Goal: Information Seeking & Learning: Learn about a topic

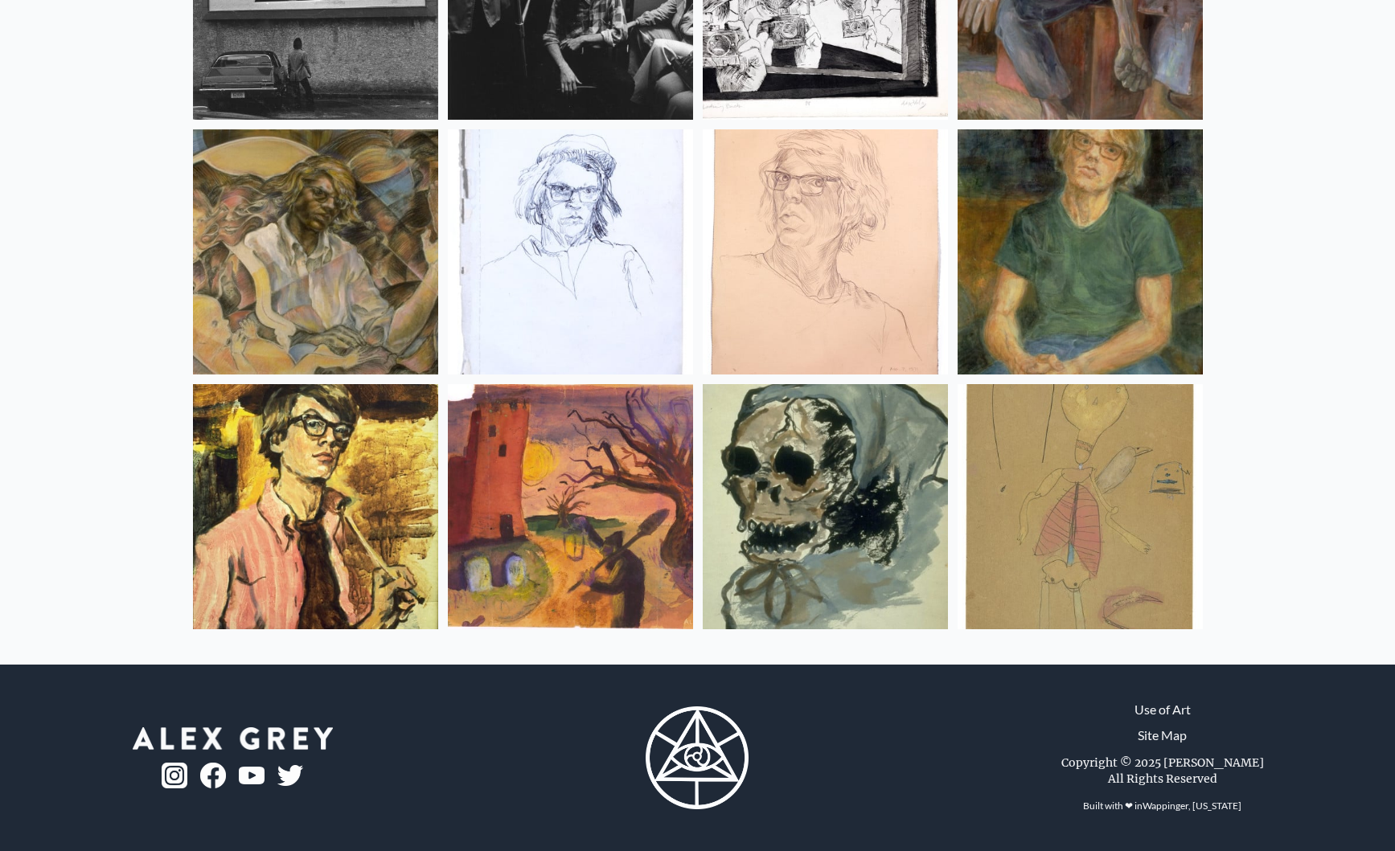
scroll to position [21202, 0]
click at [1174, 712] on link "Use of Art" at bounding box center [1162, 709] width 56 height 19
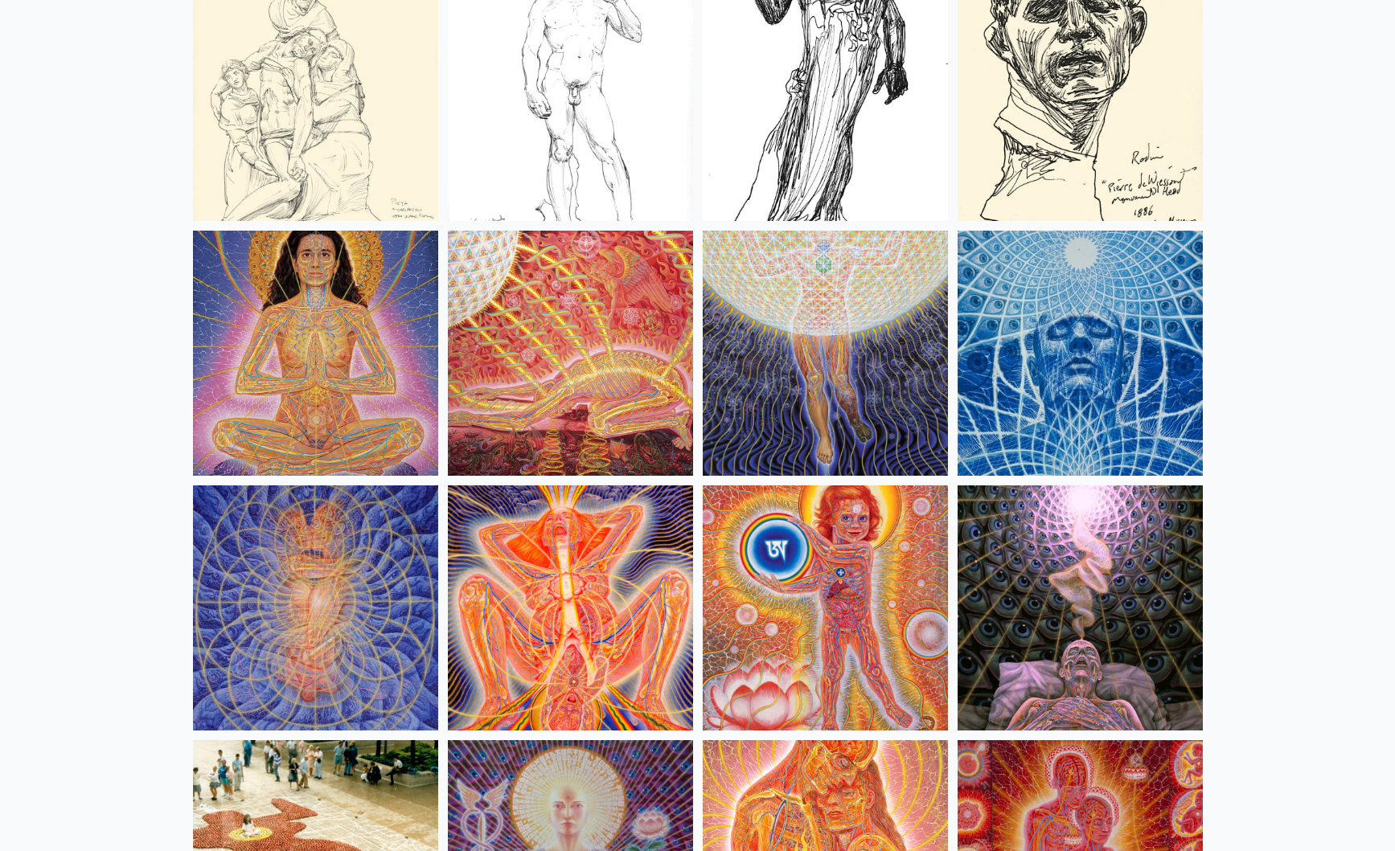
scroll to position [14724, 0]
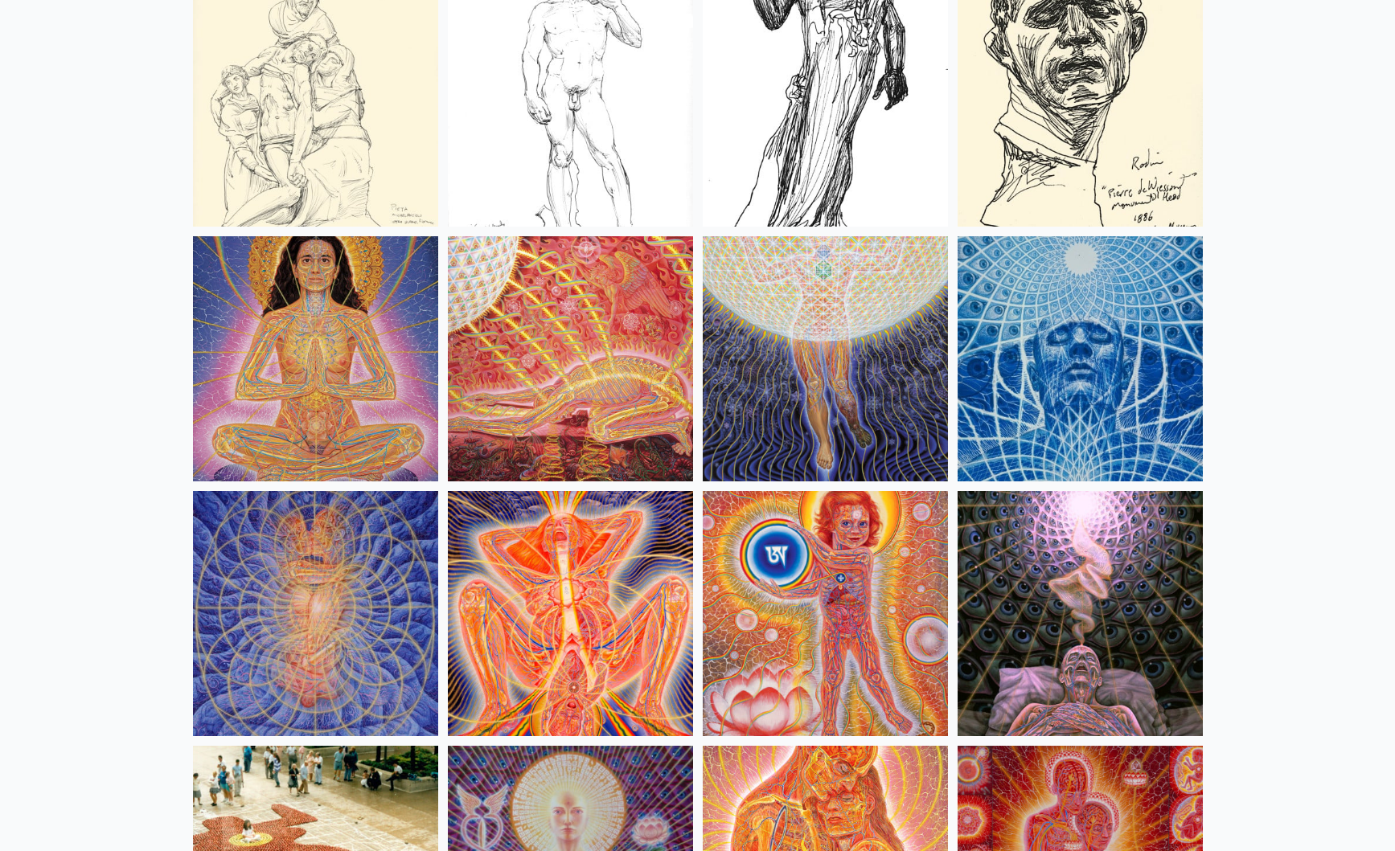
click at [1125, 375] on img at bounding box center [1079, 358] width 245 height 245
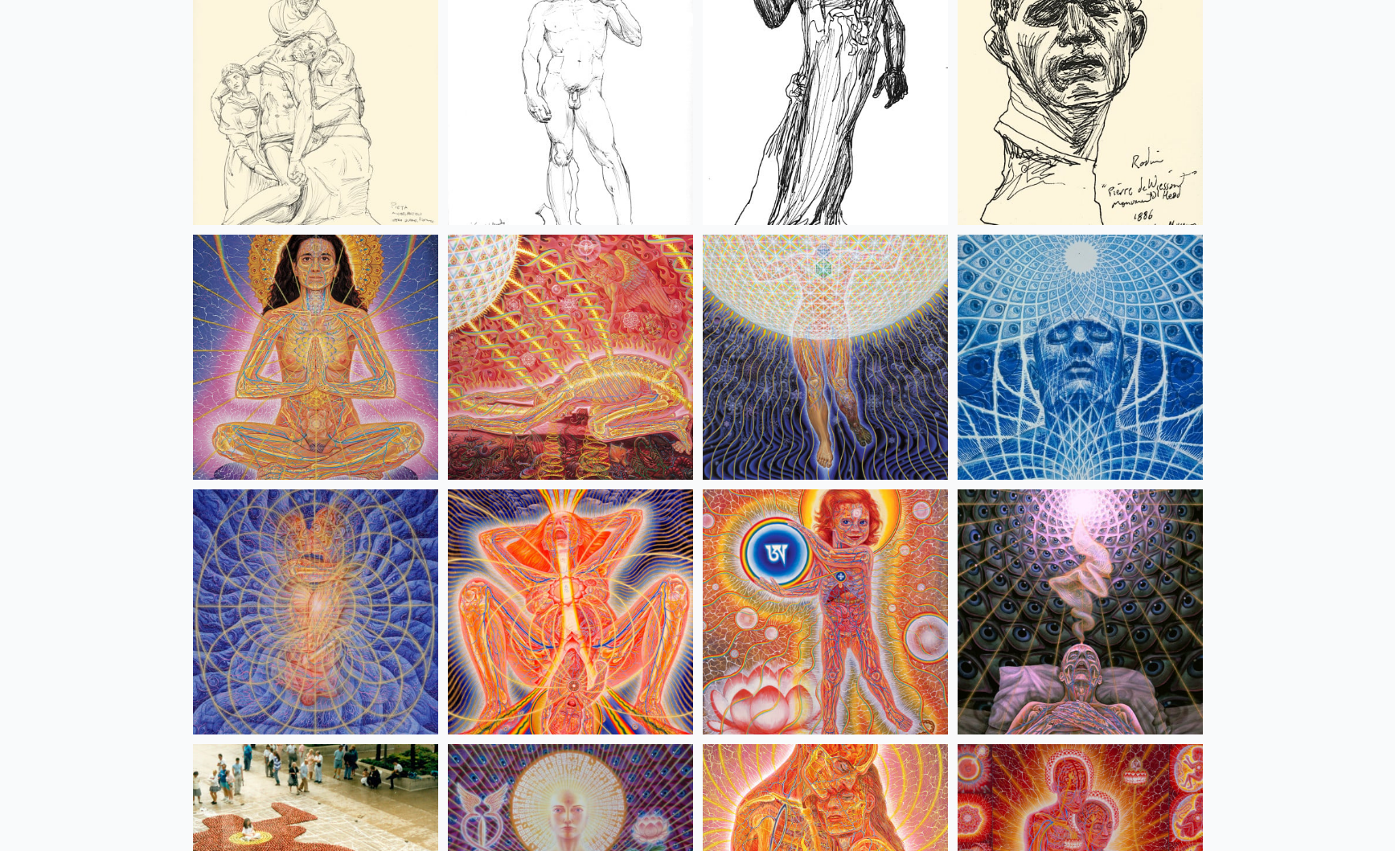
click at [625, 367] on img at bounding box center [570, 357] width 245 height 245
click at [761, 331] on img at bounding box center [825, 357] width 245 height 245
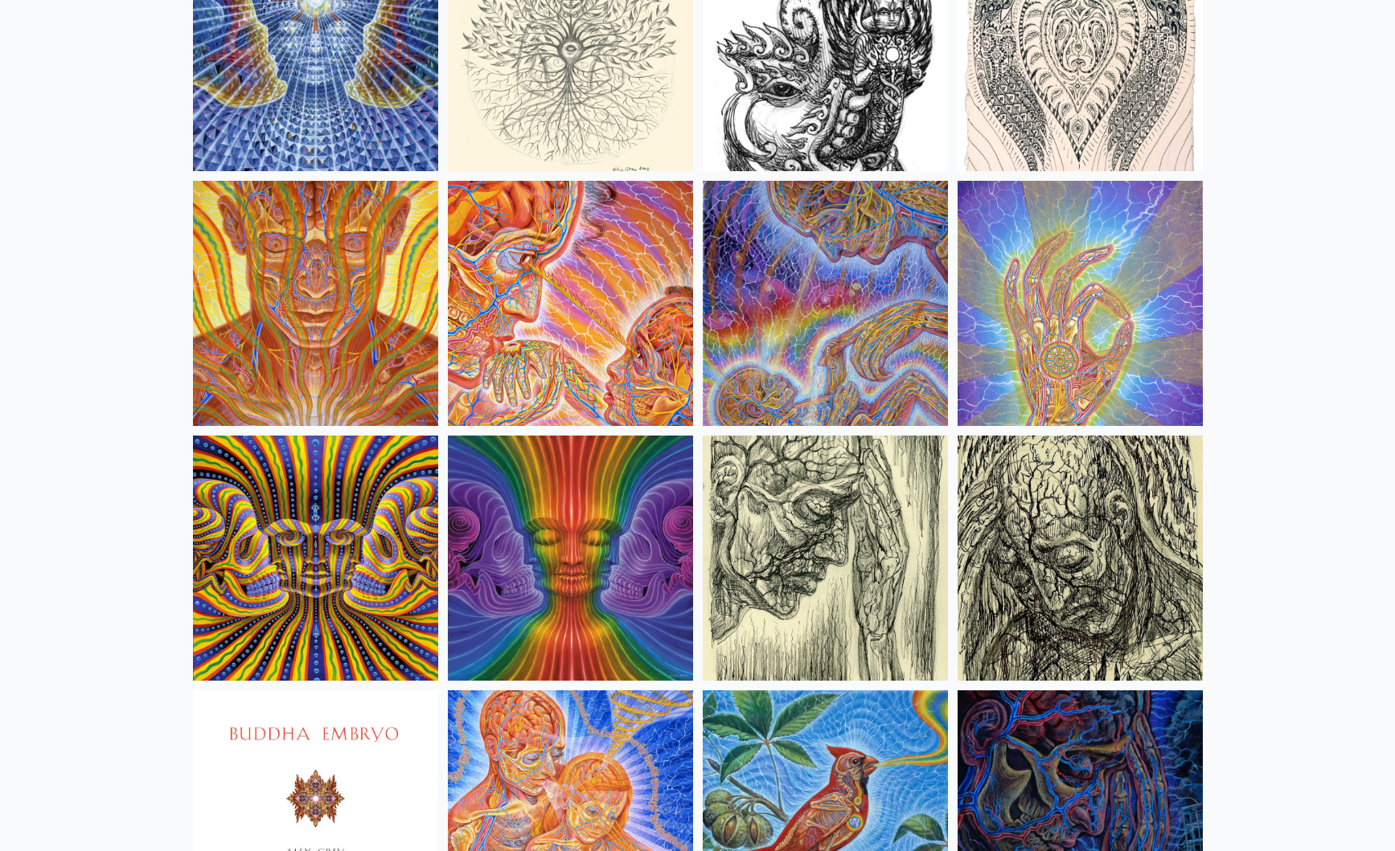
scroll to position [9170, 0]
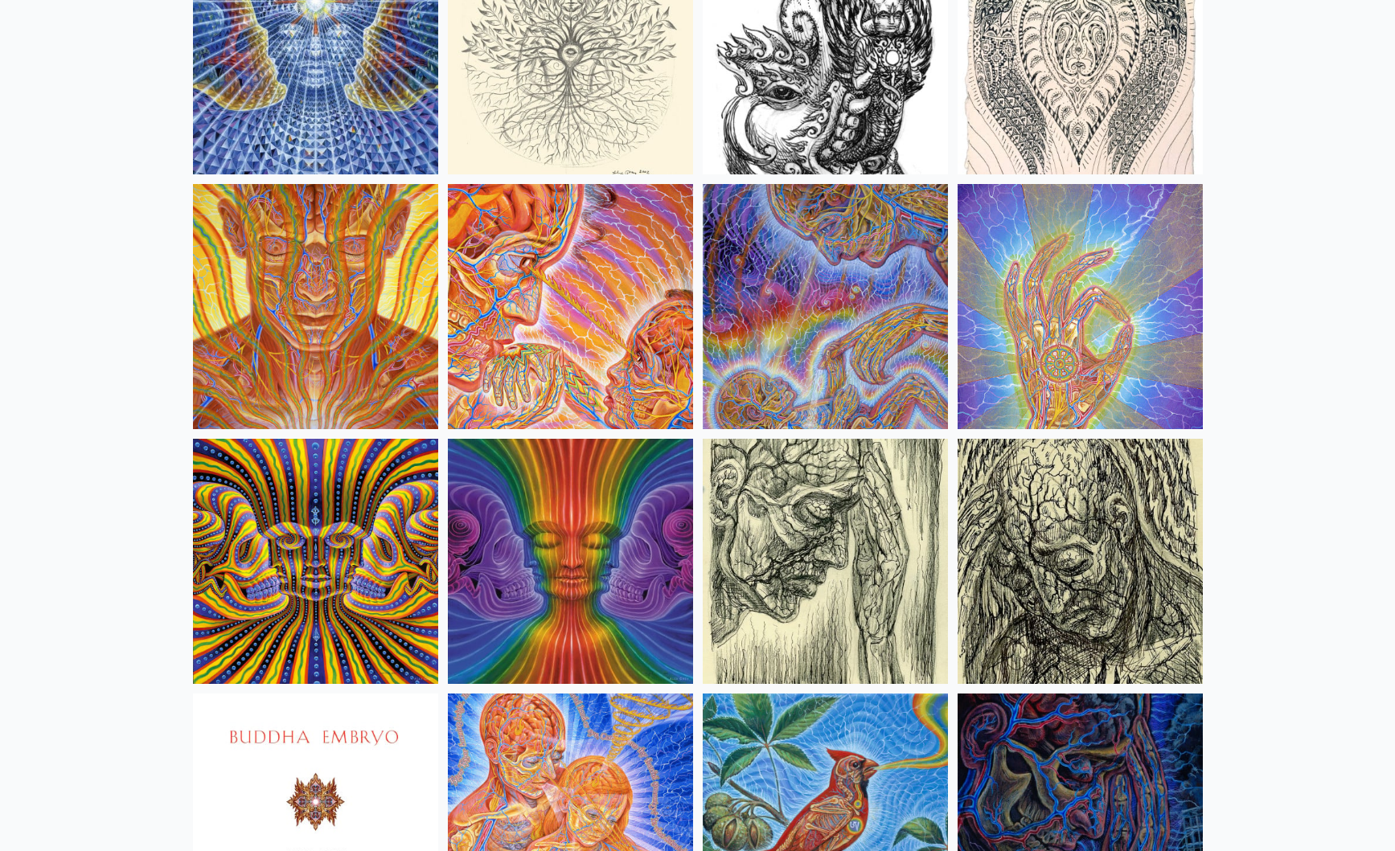
click at [269, 301] on img at bounding box center [315, 306] width 245 height 245
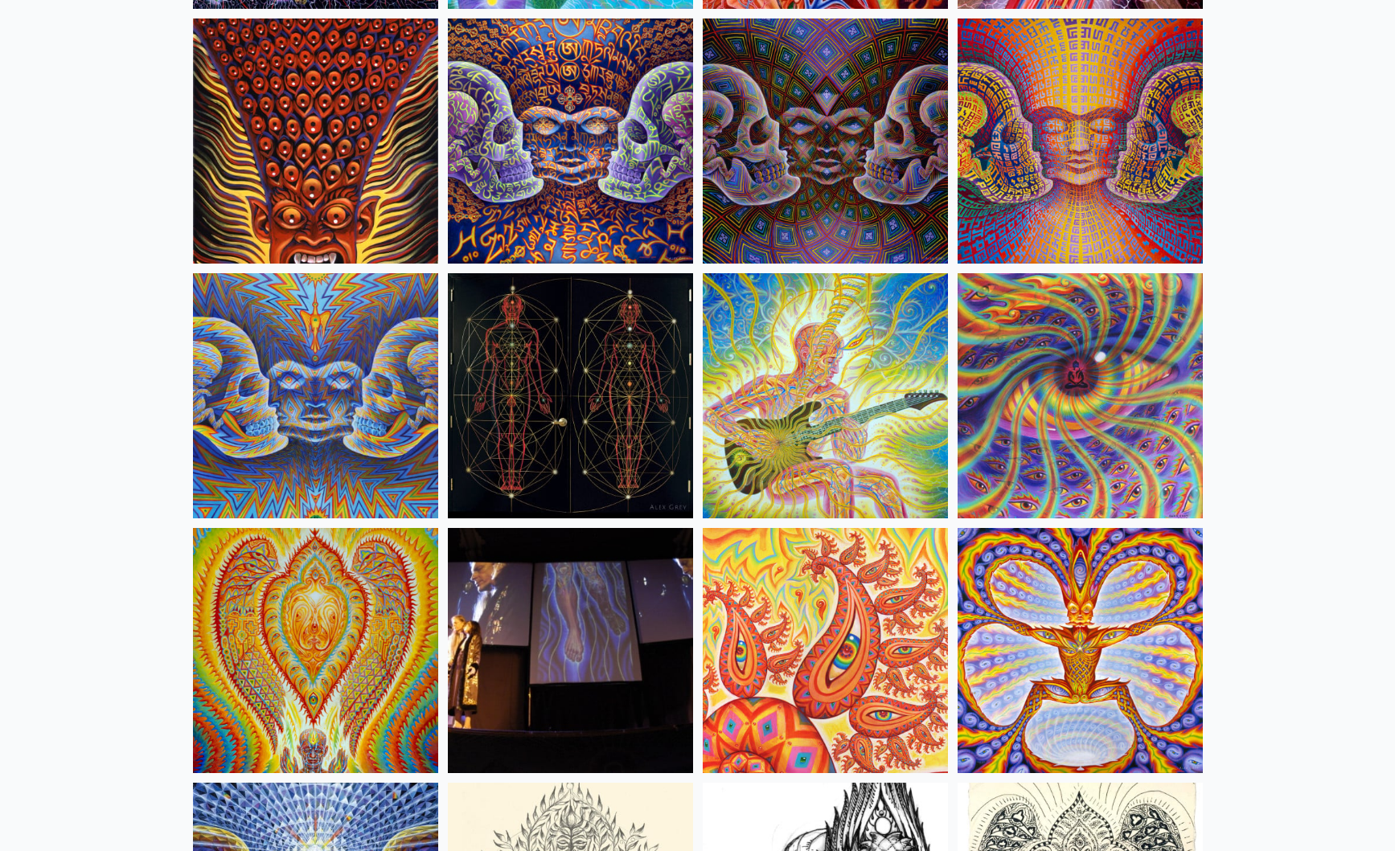
scroll to position [8311, 0]
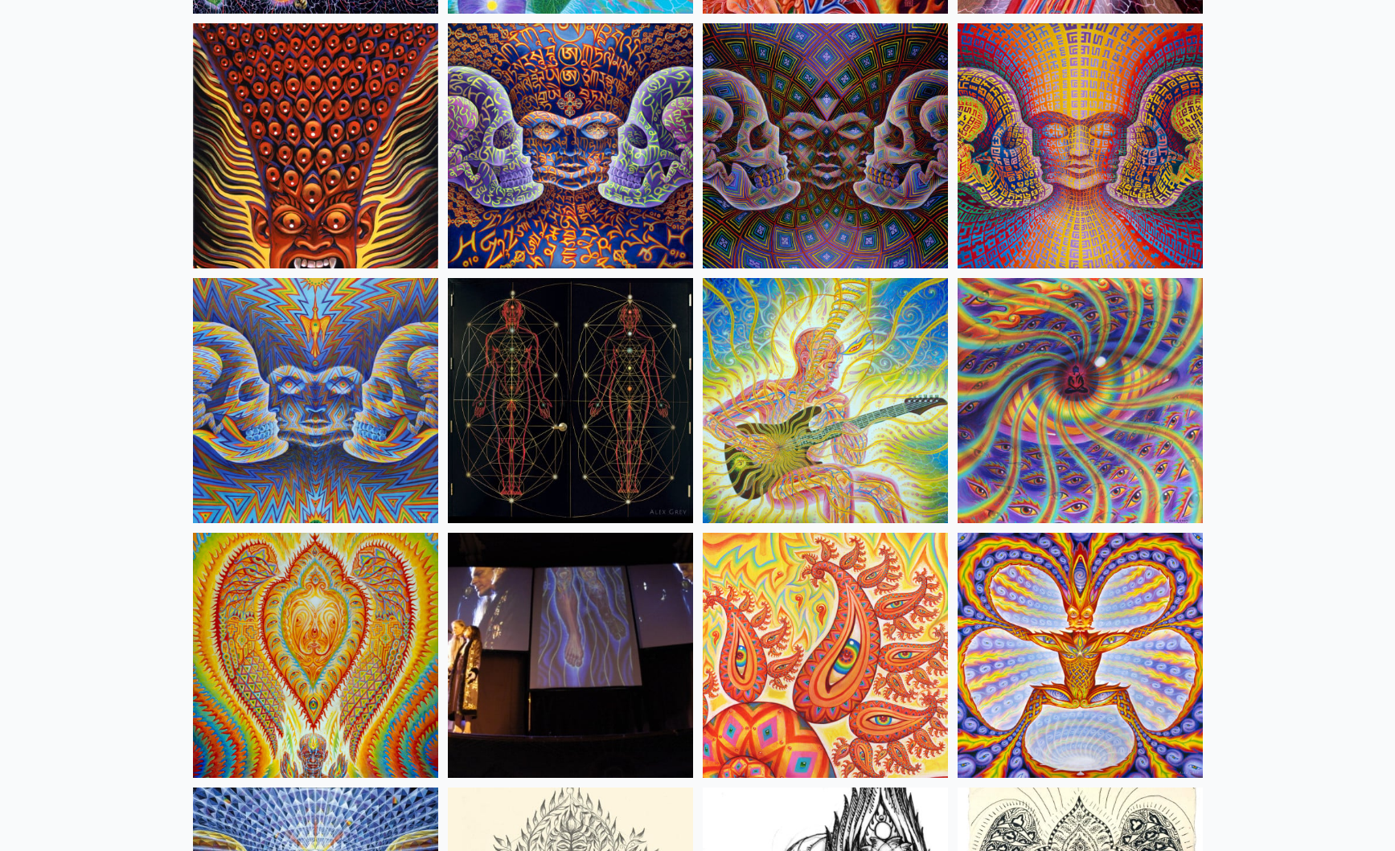
click at [855, 359] on img at bounding box center [825, 400] width 245 height 245
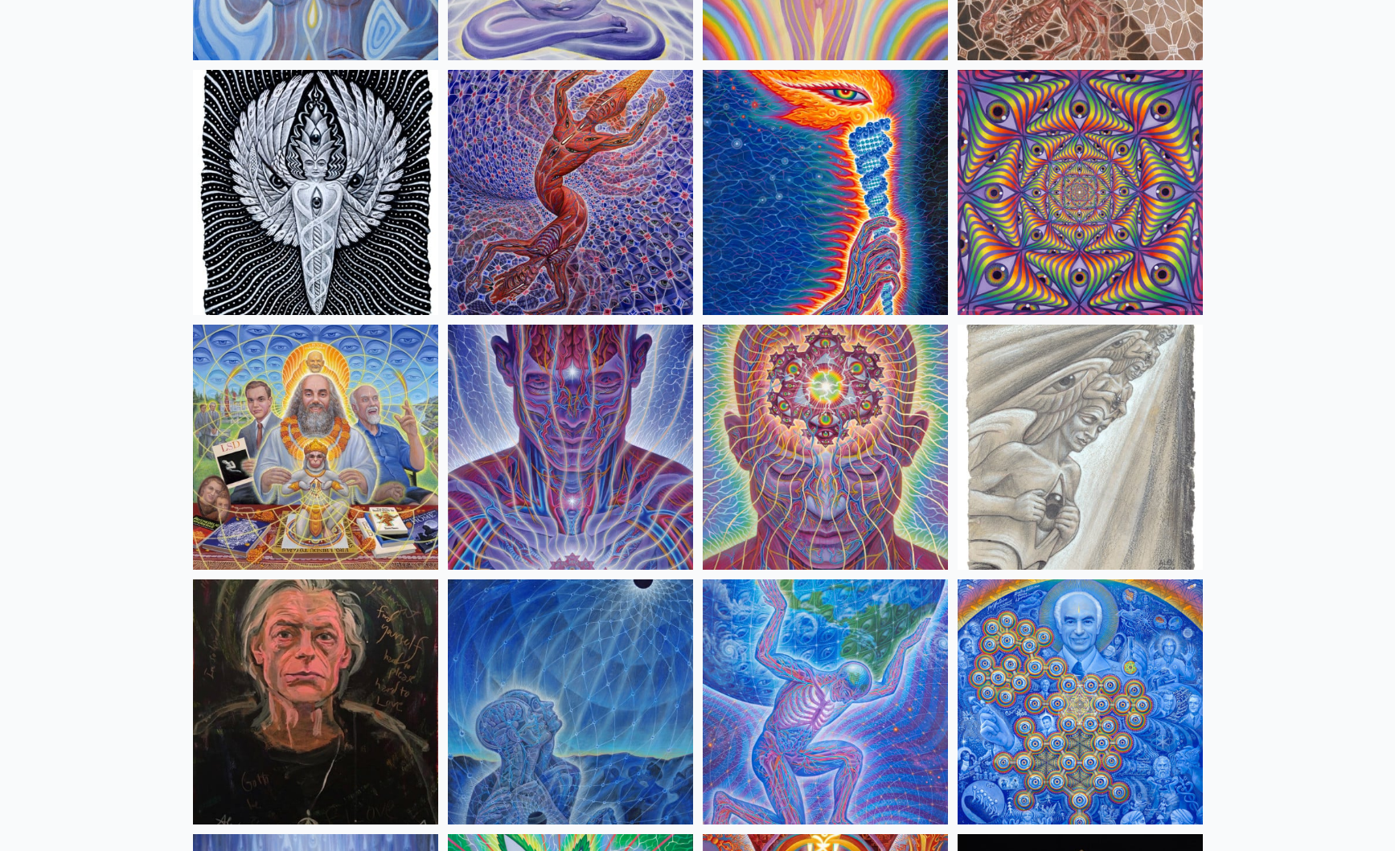
scroll to position [1638, 0]
click at [534, 488] on img at bounding box center [570, 448] width 245 height 245
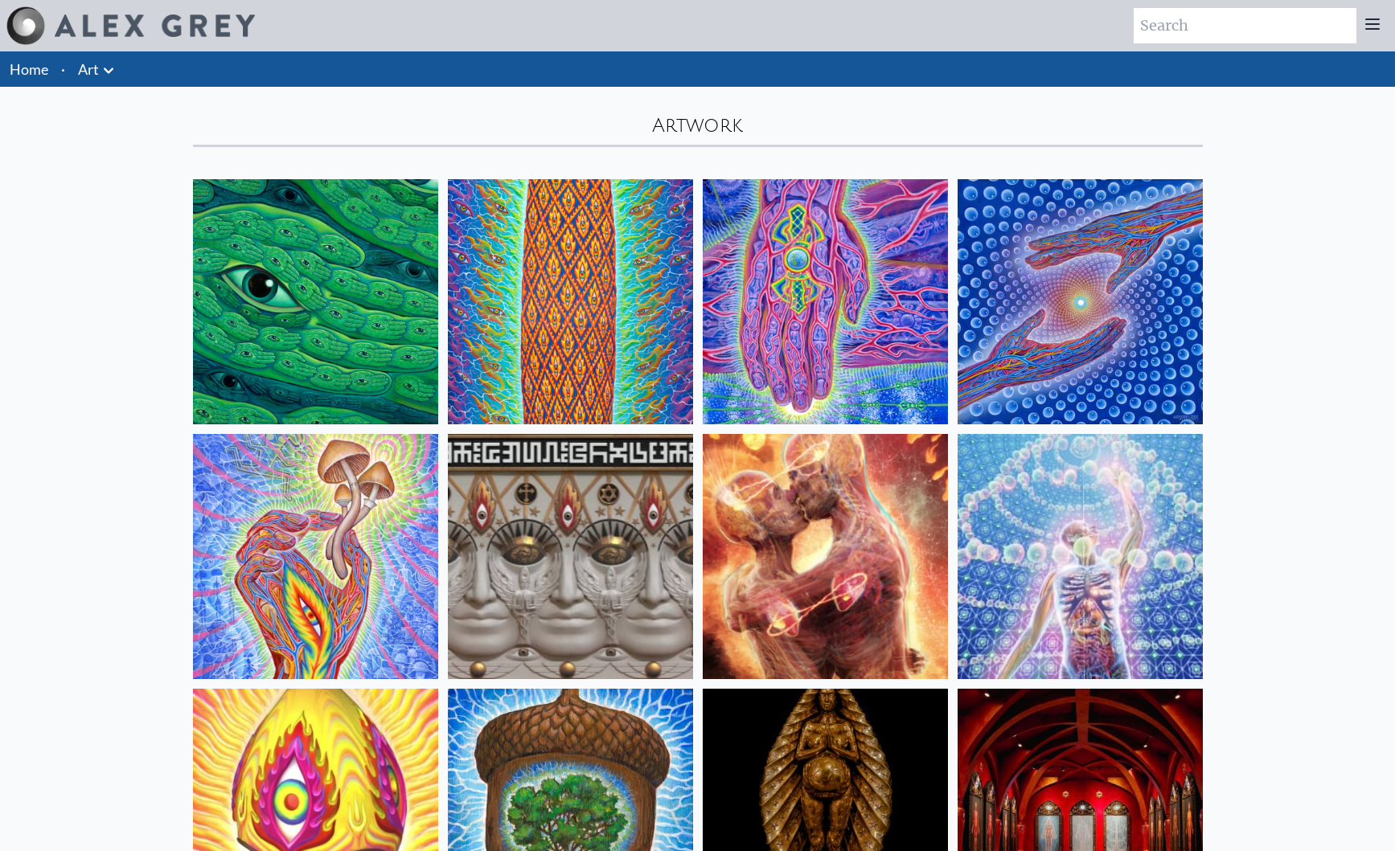
scroll to position [0, 0]
click at [113, 77] on icon at bounding box center [108, 70] width 19 height 19
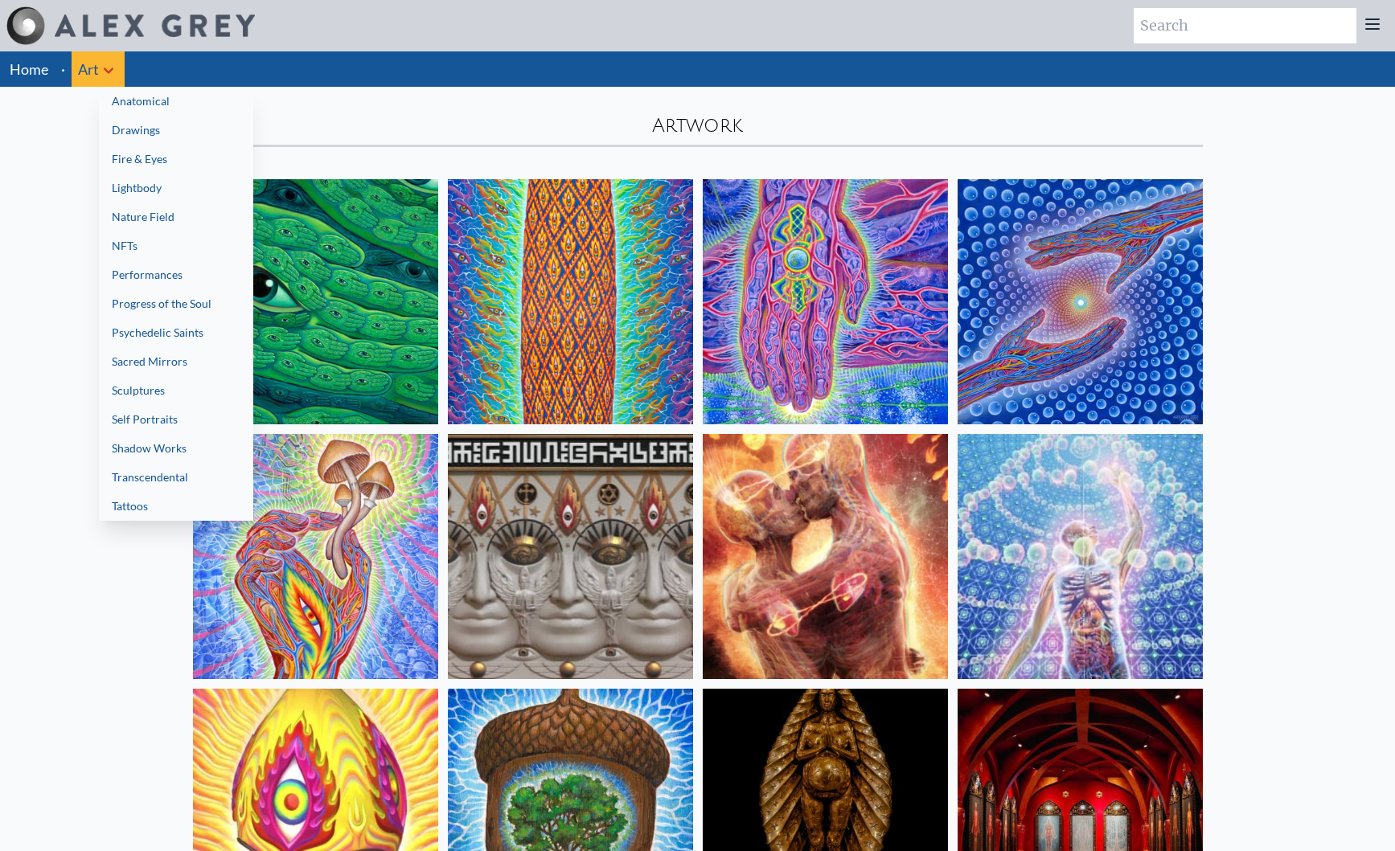
click at [145, 106] on link "Anatomical" at bounding box center [176, 101] width 154 height 29
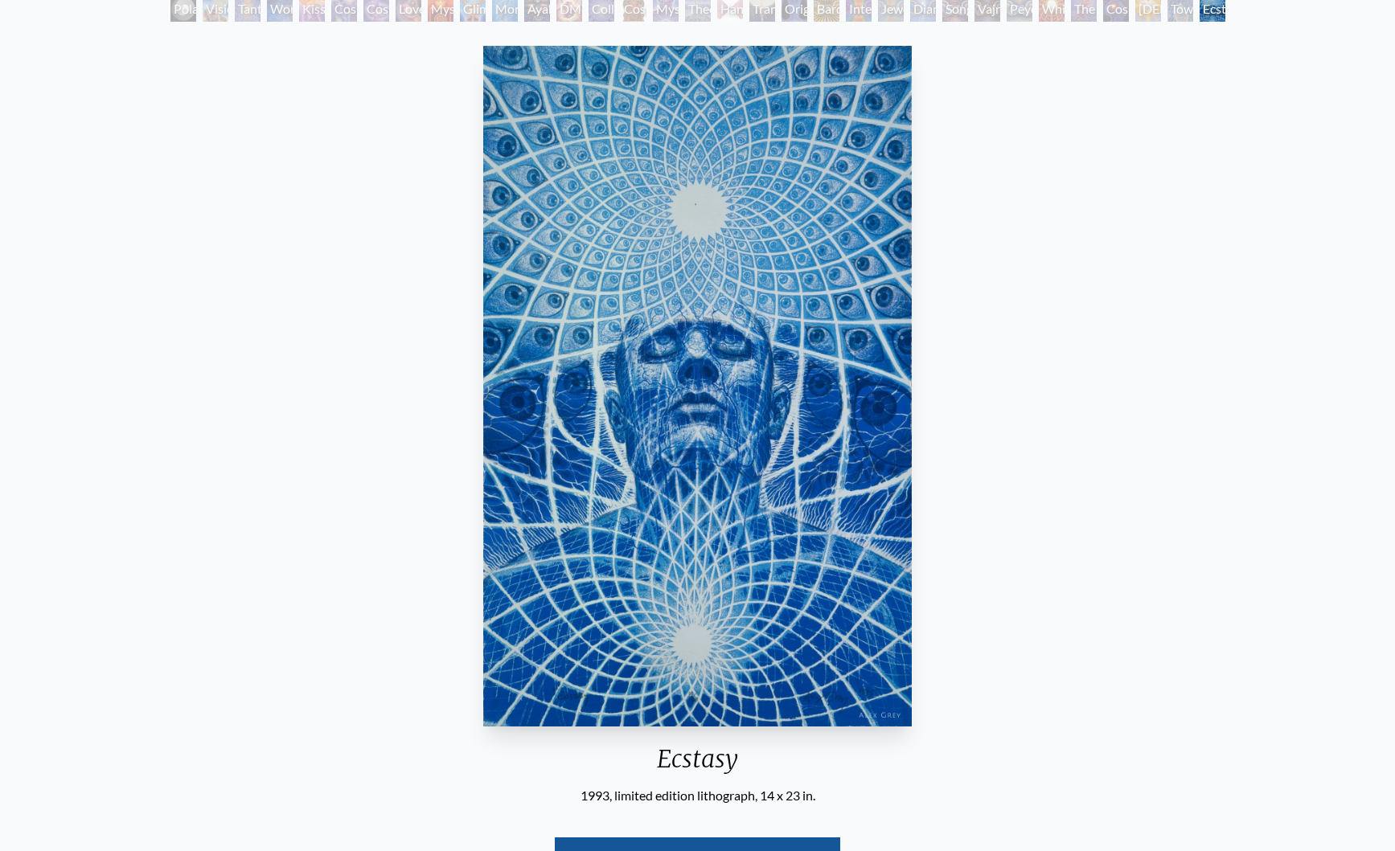
scroll to position [106, 0]
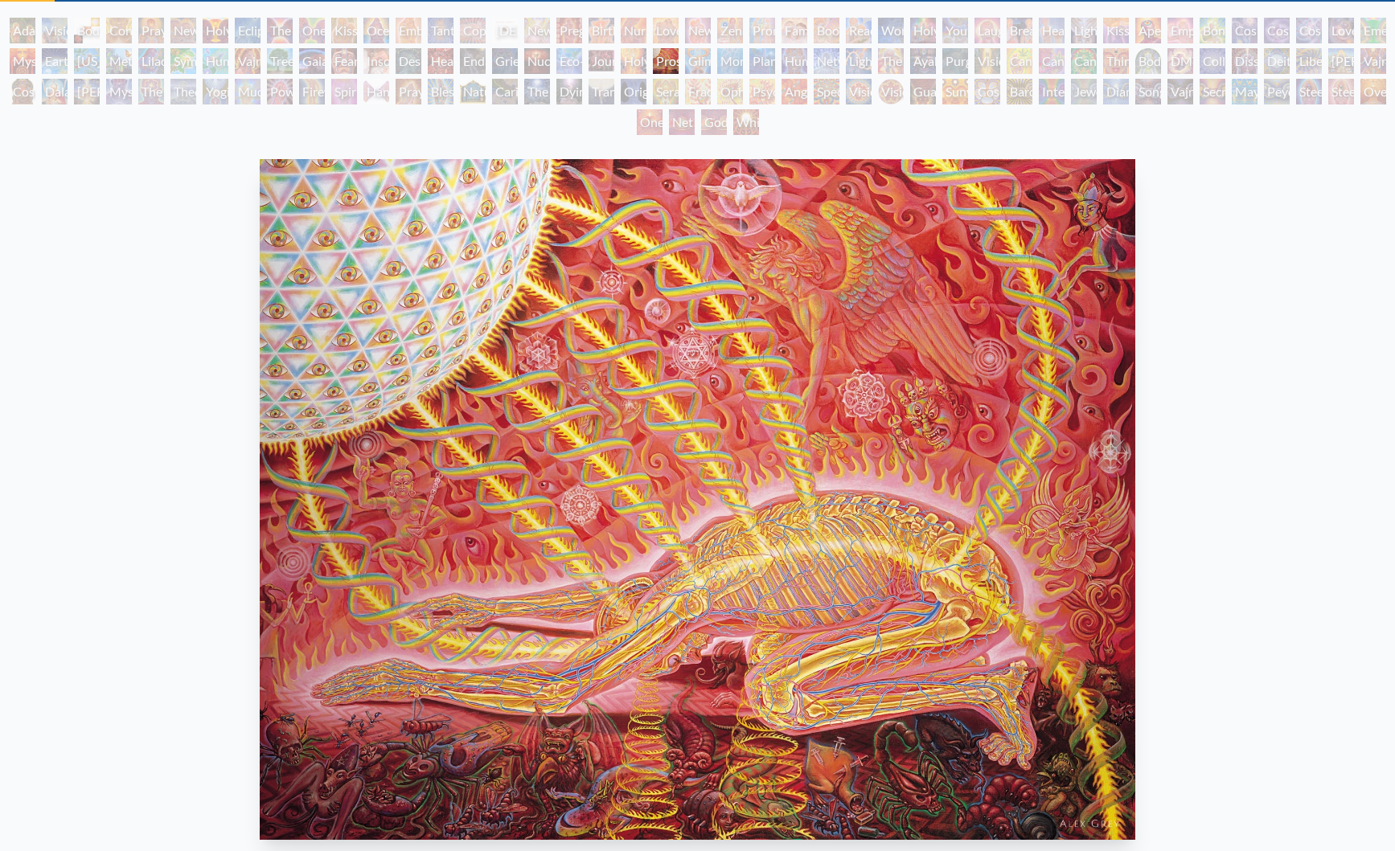
scroll to position [83, 0]
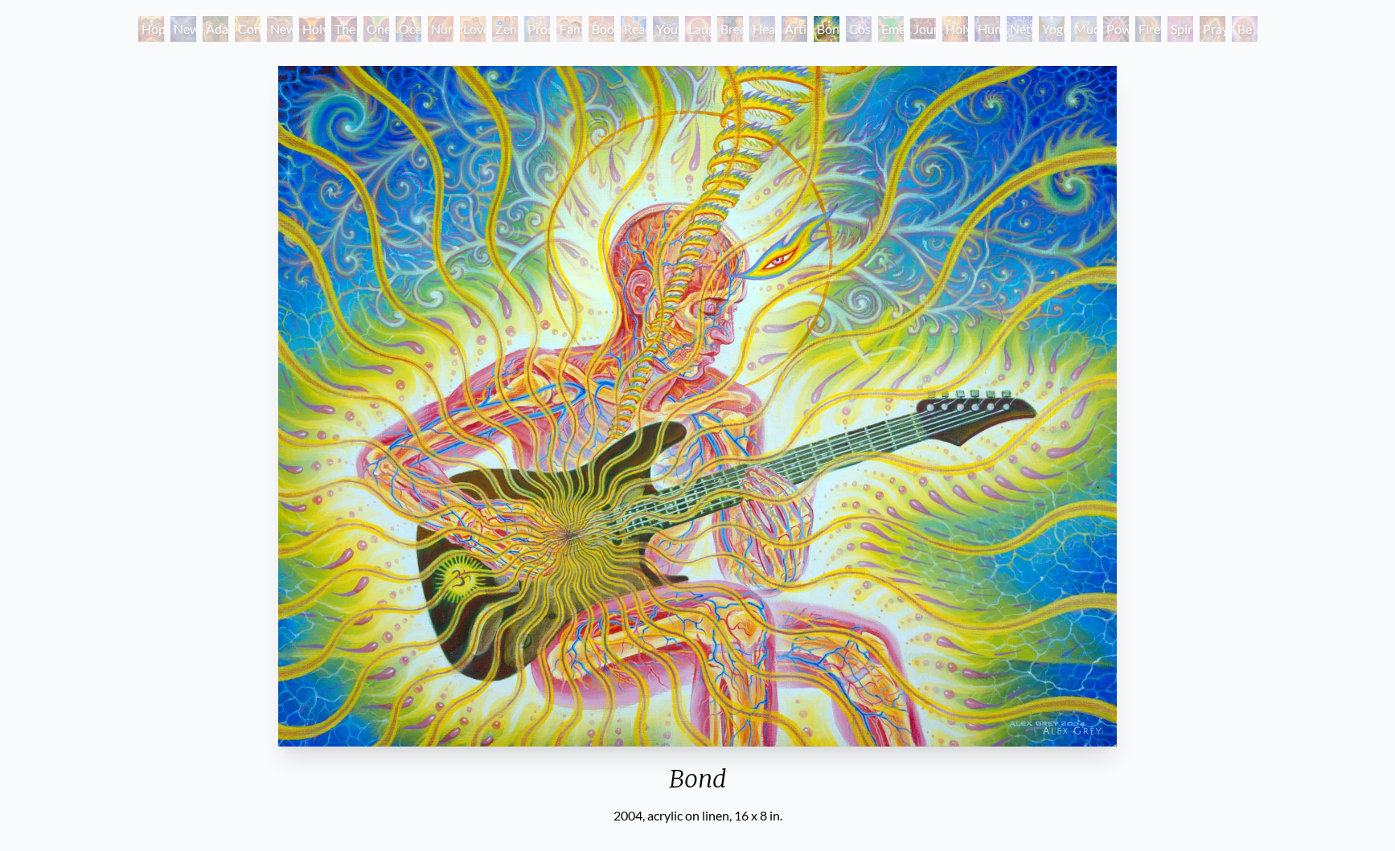
scroll to position [87, 0]
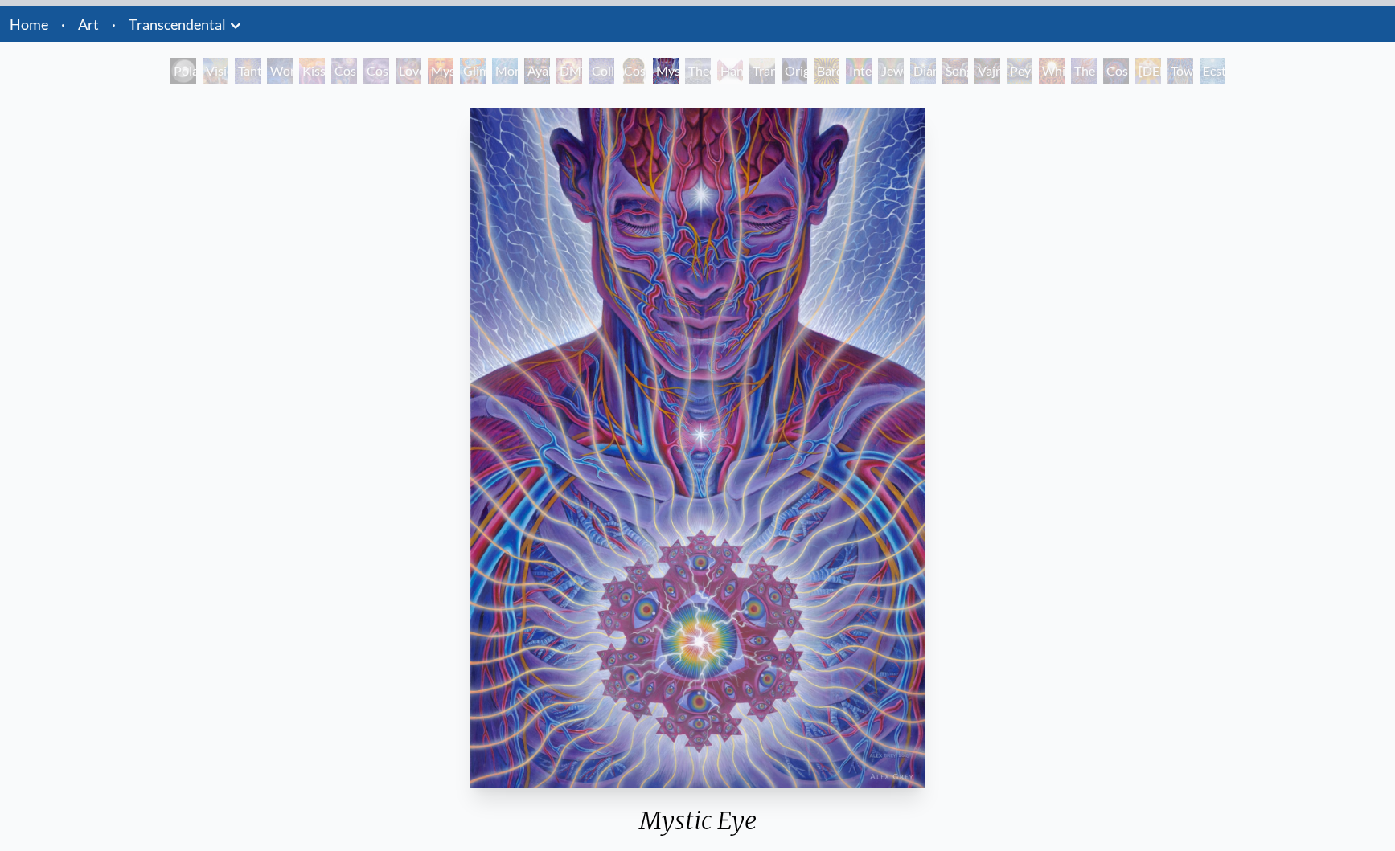
scroll to position [48, 0]
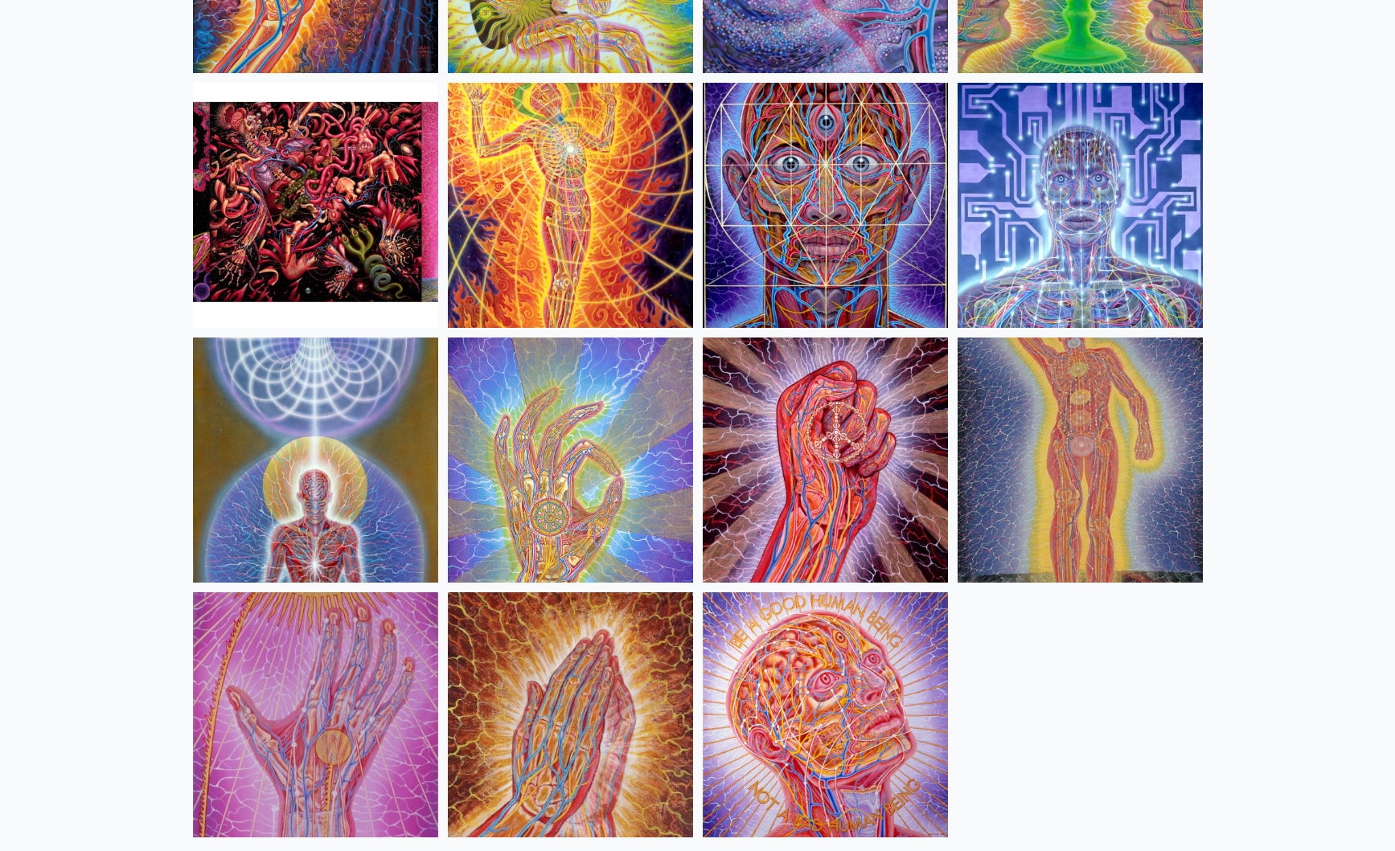
scroll to position [1632, 0]
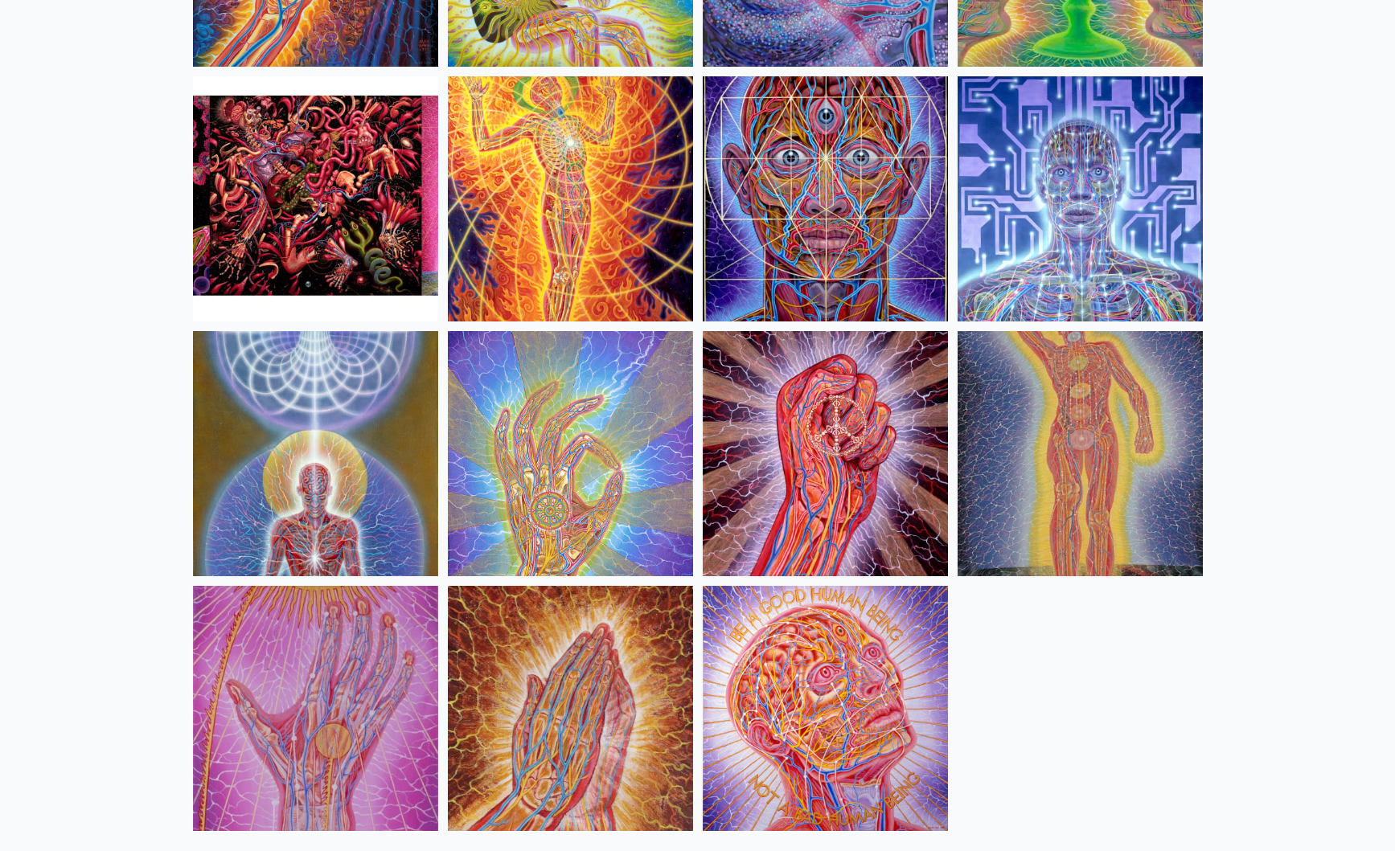
click at [260, 380] on img at bounding box center [315, 453] width 245 height 245
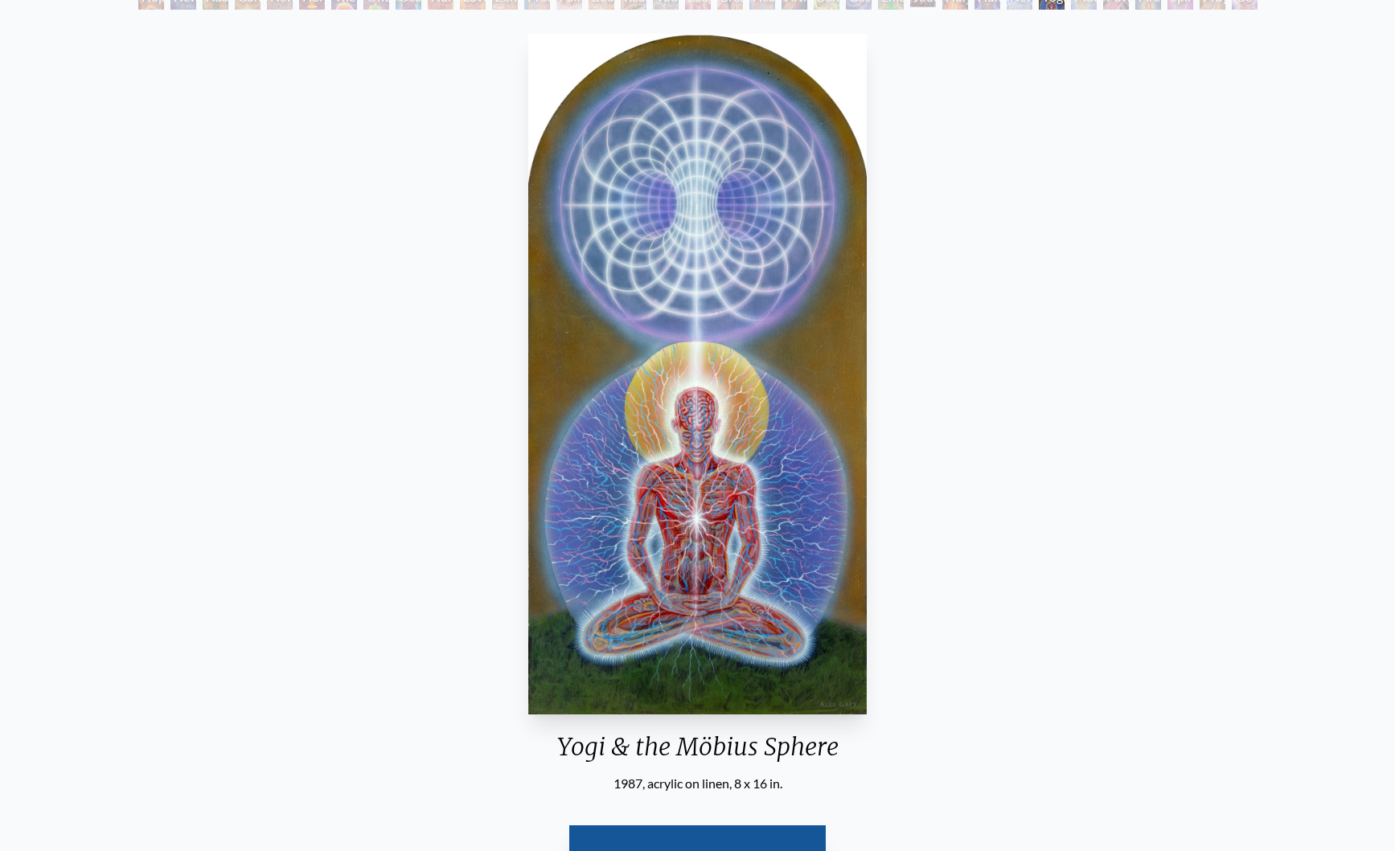
scroll to position [122, 1]
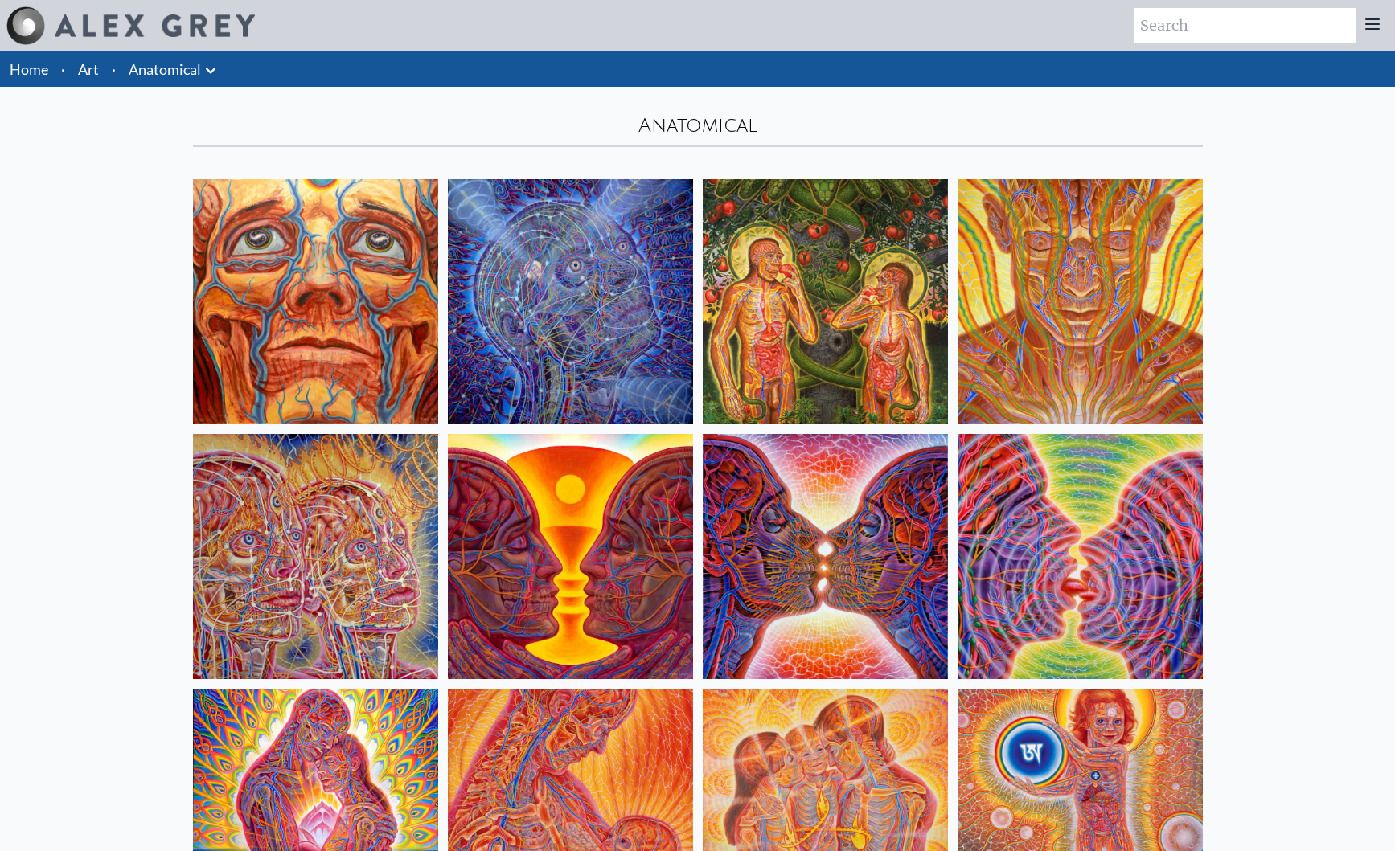
click at [211, 71] on icon at bounding box center [211, 71] width 10 height 6
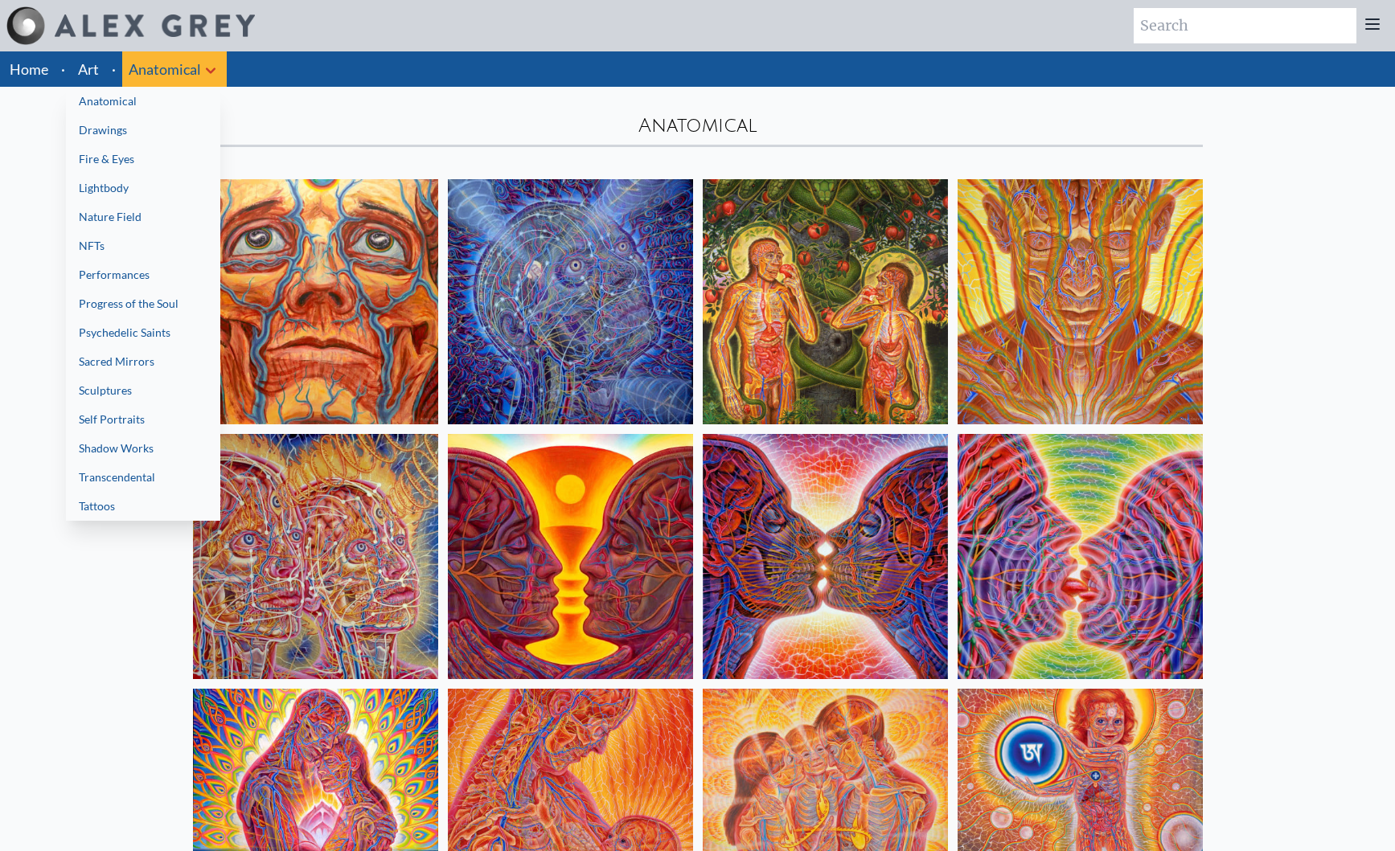
scroll to position [3, 0]
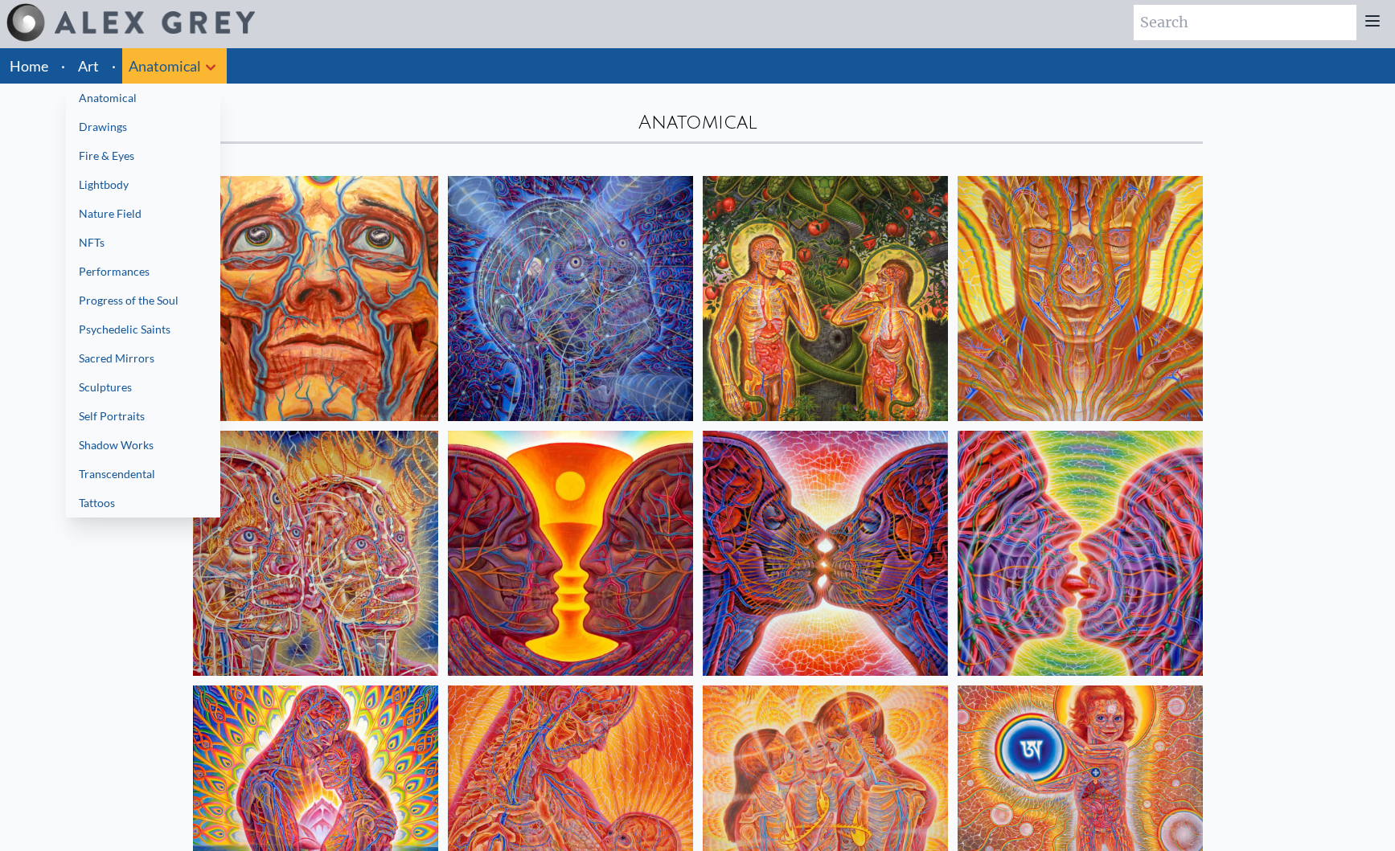
click at [109, 65] on div at bounding box center [697, 425] width 1395 height 851
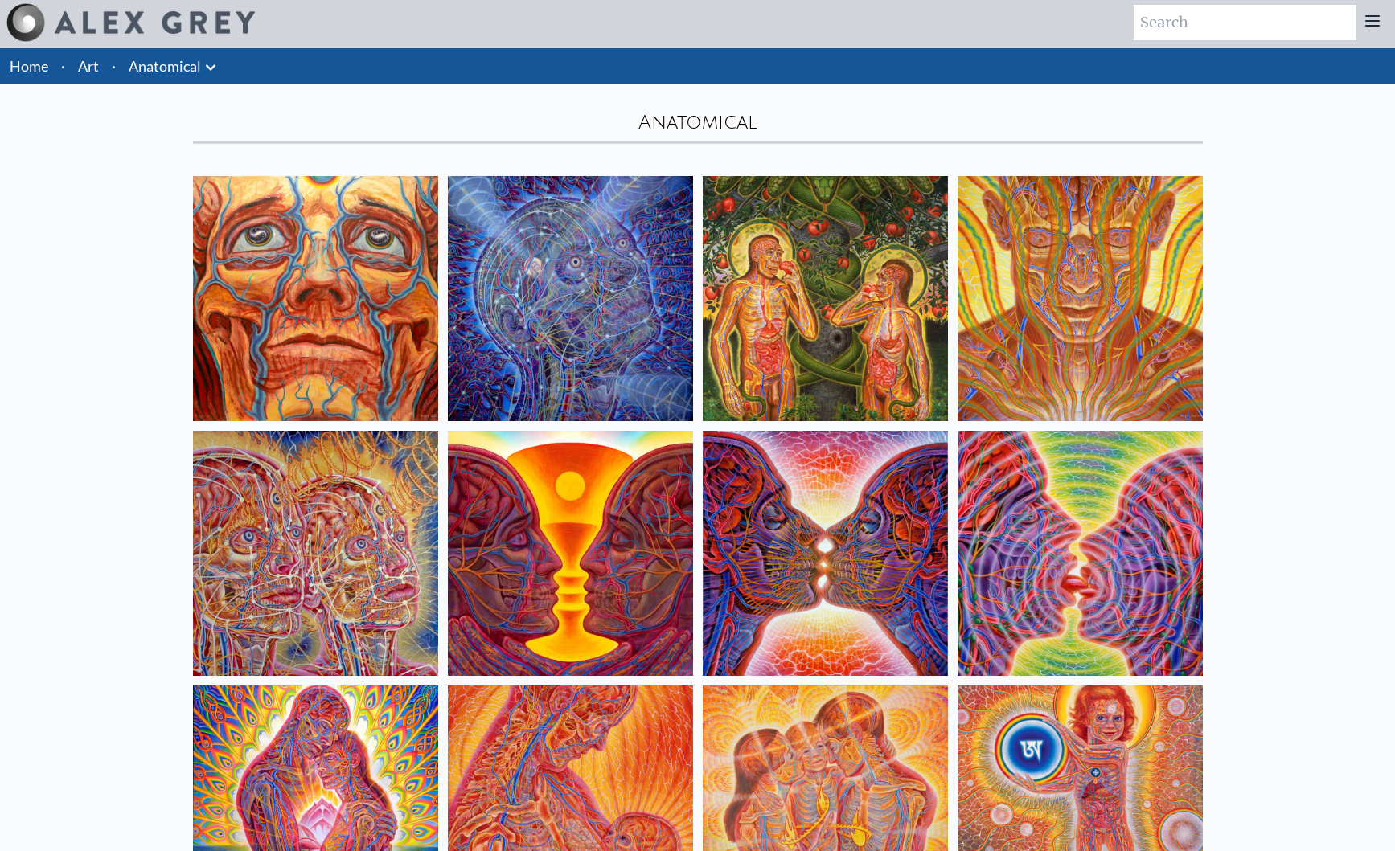
click at [109, 66] on li "·" at bounding box center [113, 65] width 17 height 35
click at [112, 72] on li "·" at bounding box center [113, 65] width 17 height 35
click at [94, 66] on link "Art" at bounding box center [88, 66] width 21 height 23
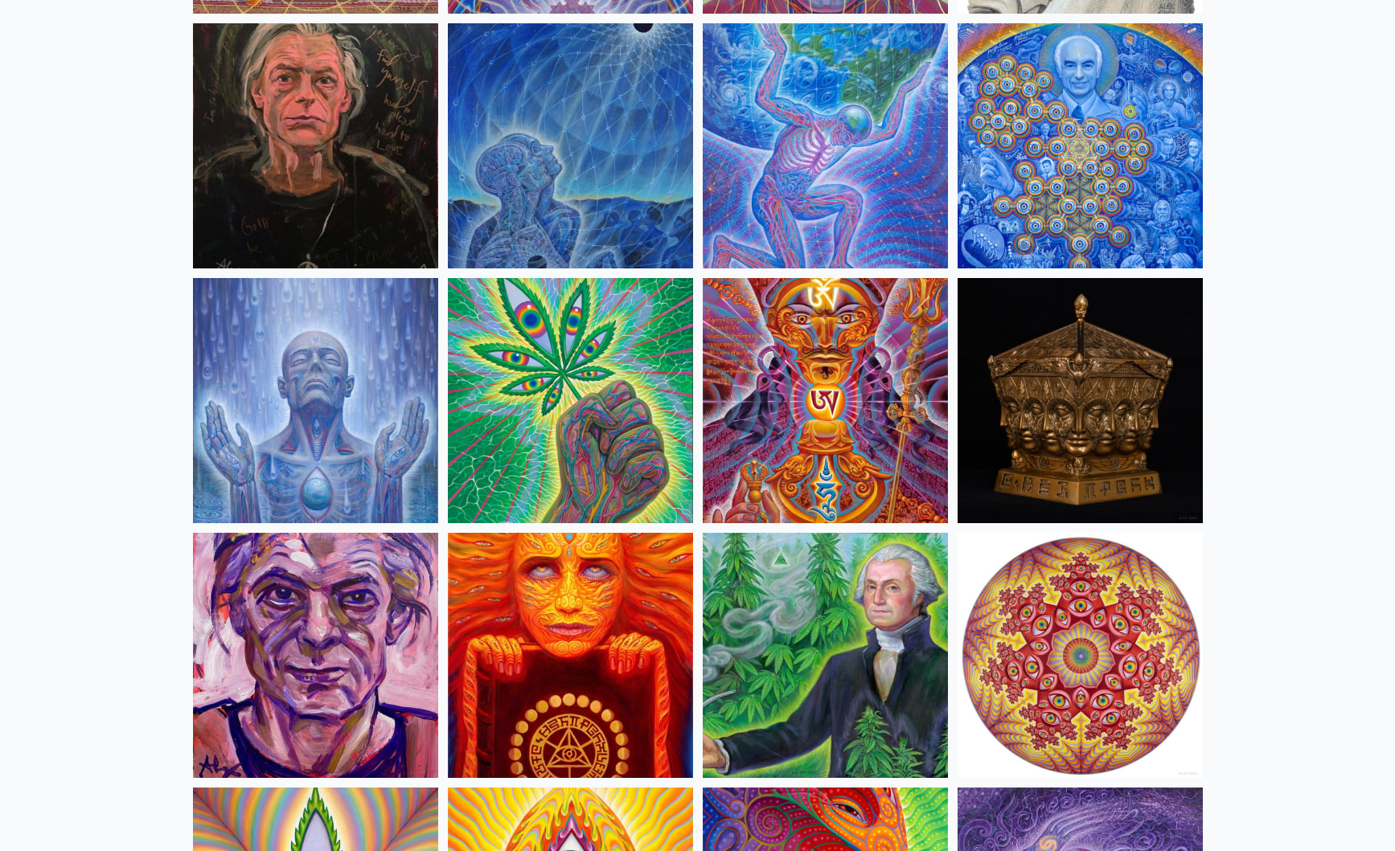
scroll to position [2195, 0]
click at [352, 371] on img at bounding box center [315, 400] width 245 height 245
click at [375, 316] on img at bounding box center [315, 400] width 245 height 245
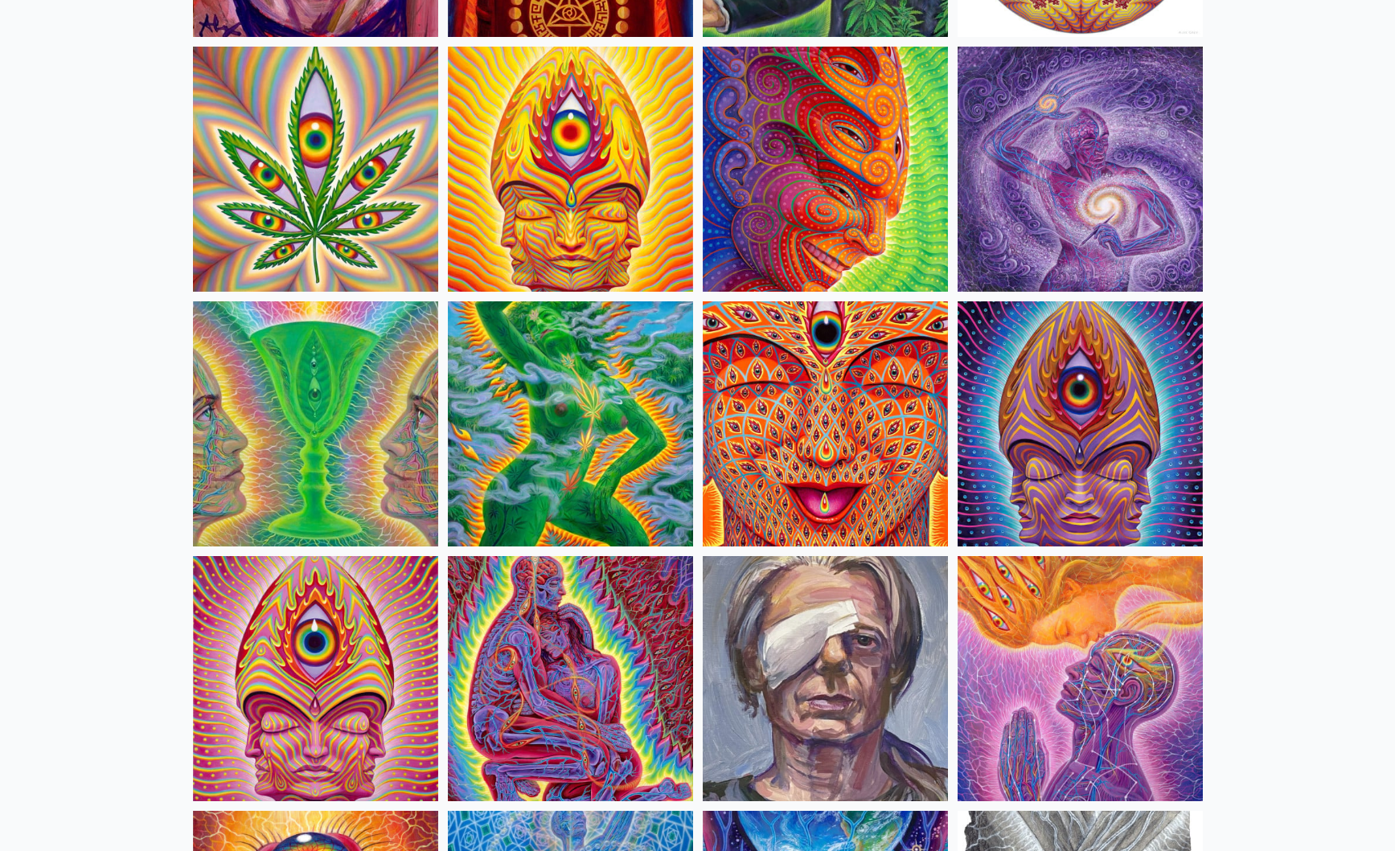
scroll to position [2937, 0]
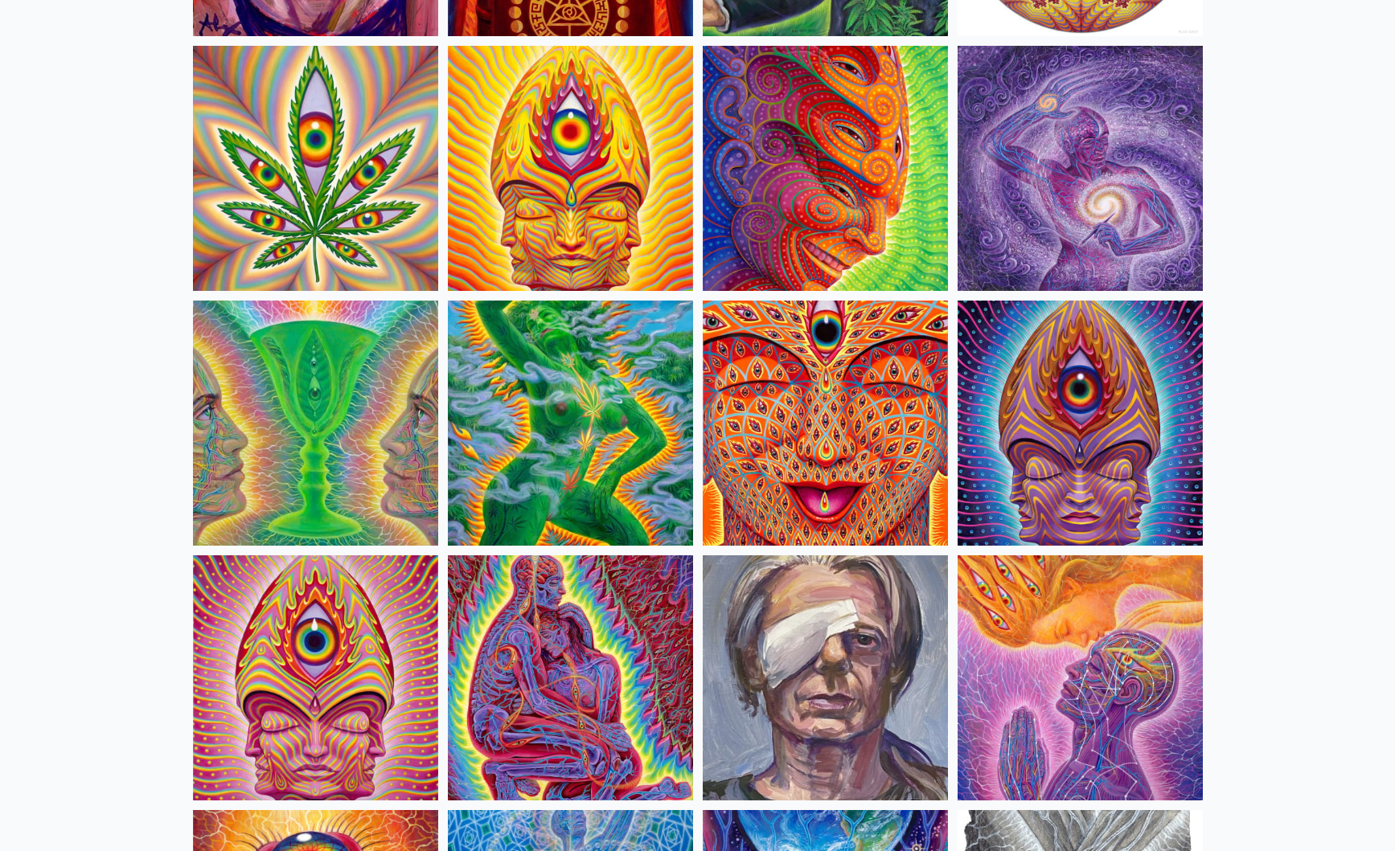
click at [1052, 150] on img at bounding box center [1079, 168] width 245 height 245
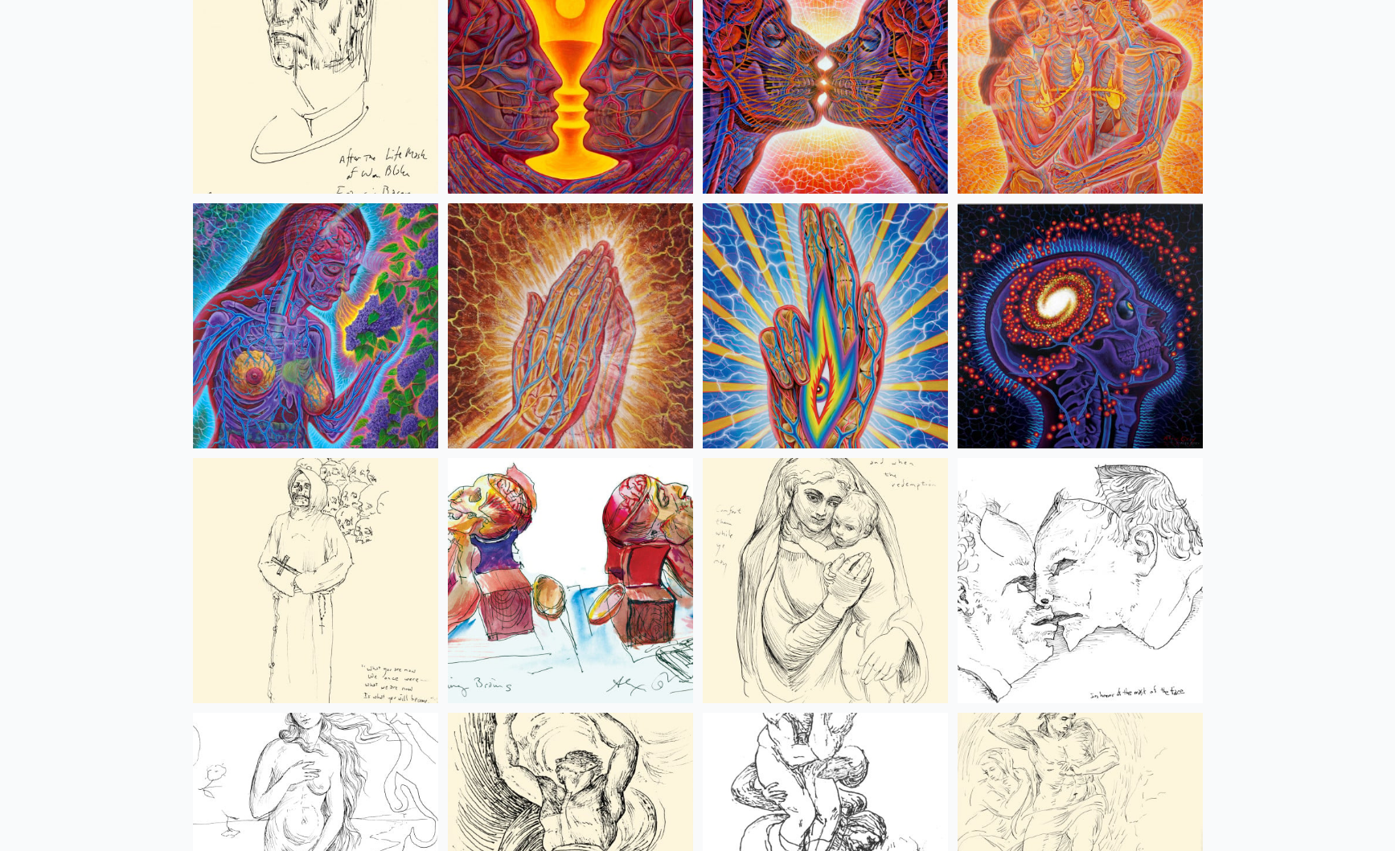
scroll to position [5892, 0]
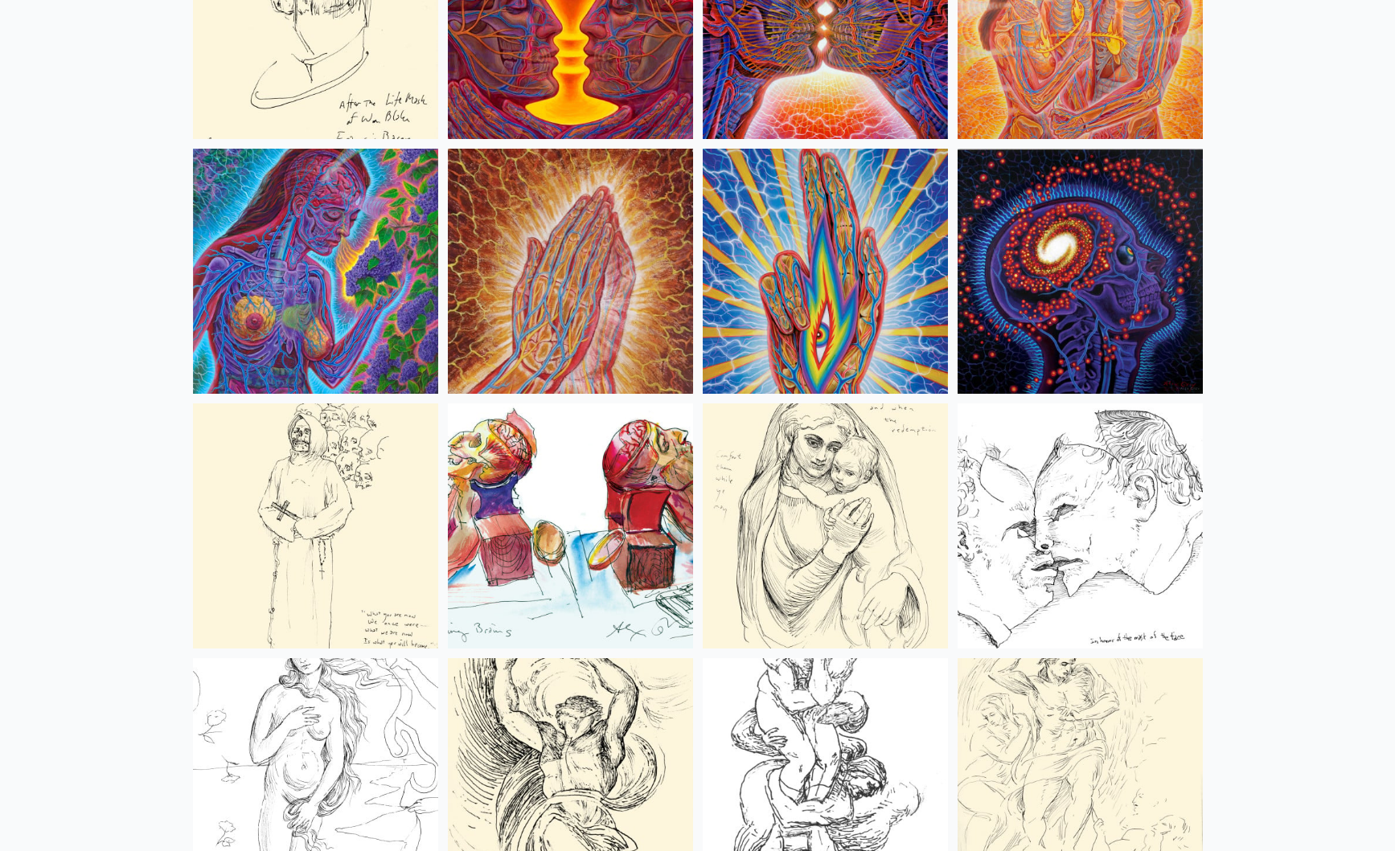
click at [1088, 297] on img at bounding box center [1079, 271] width 245 height 245
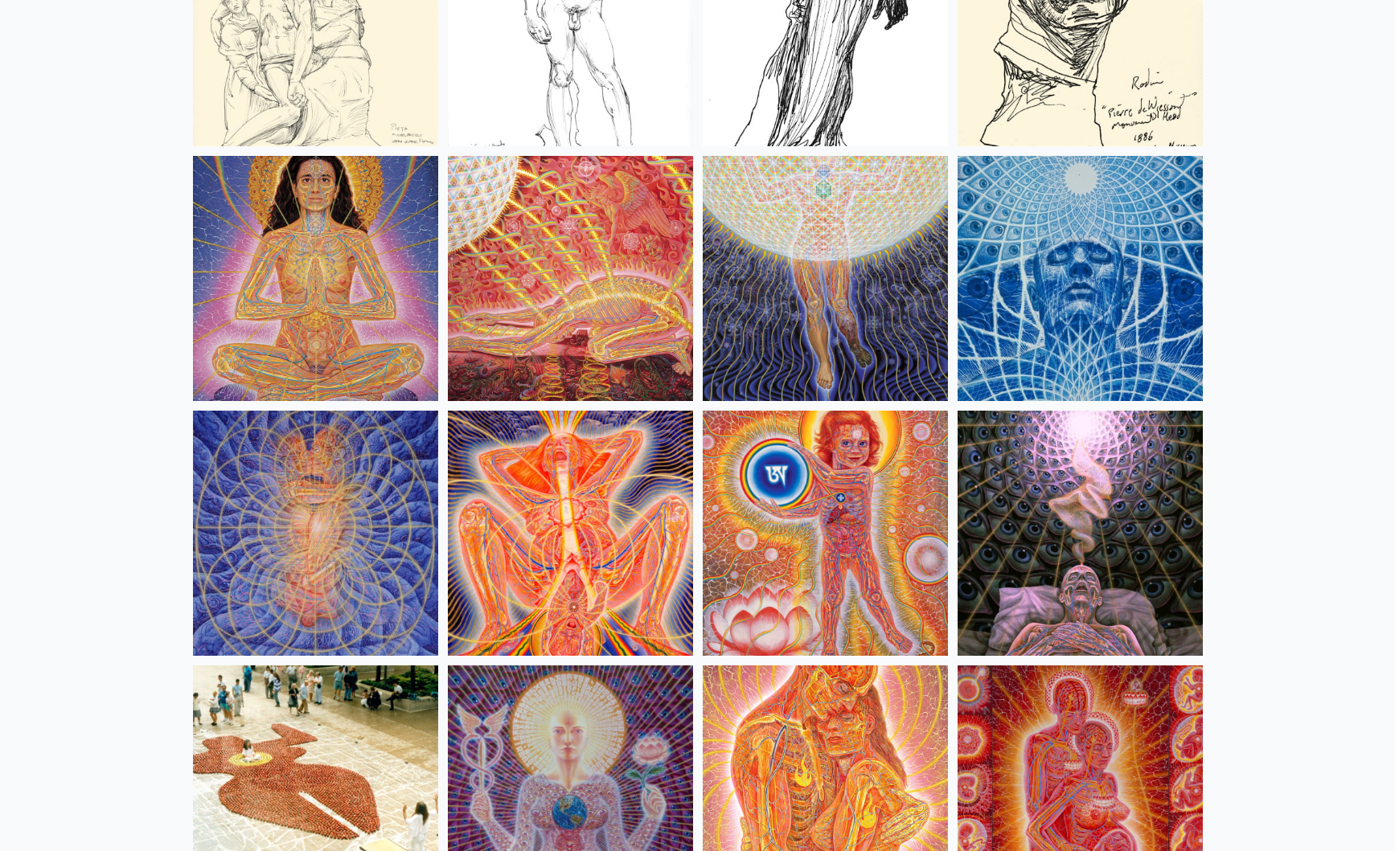
scroll to position [14879, 0]
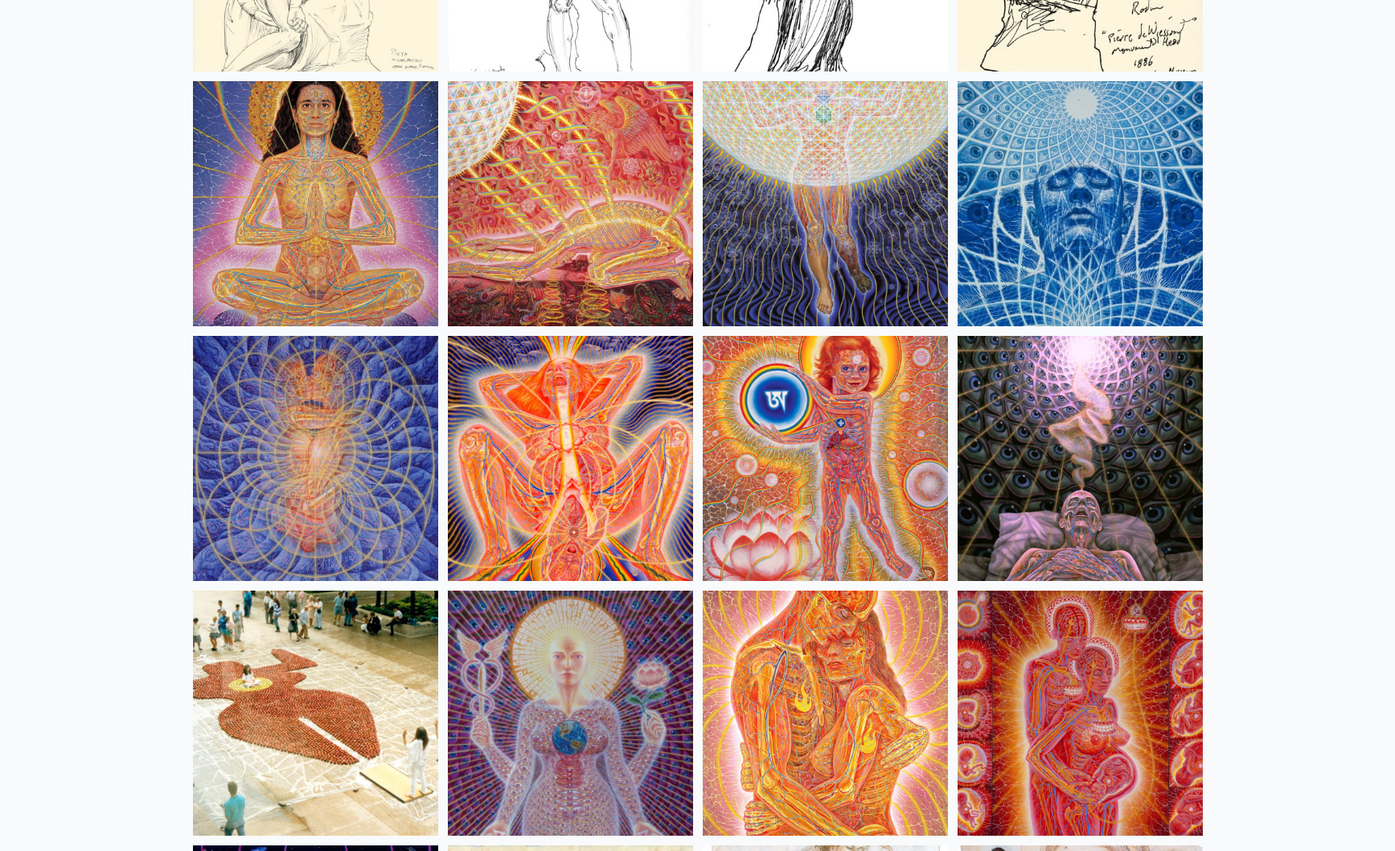
click at [823, 219] on img at bounding box center [825, 203] width 245 height 245
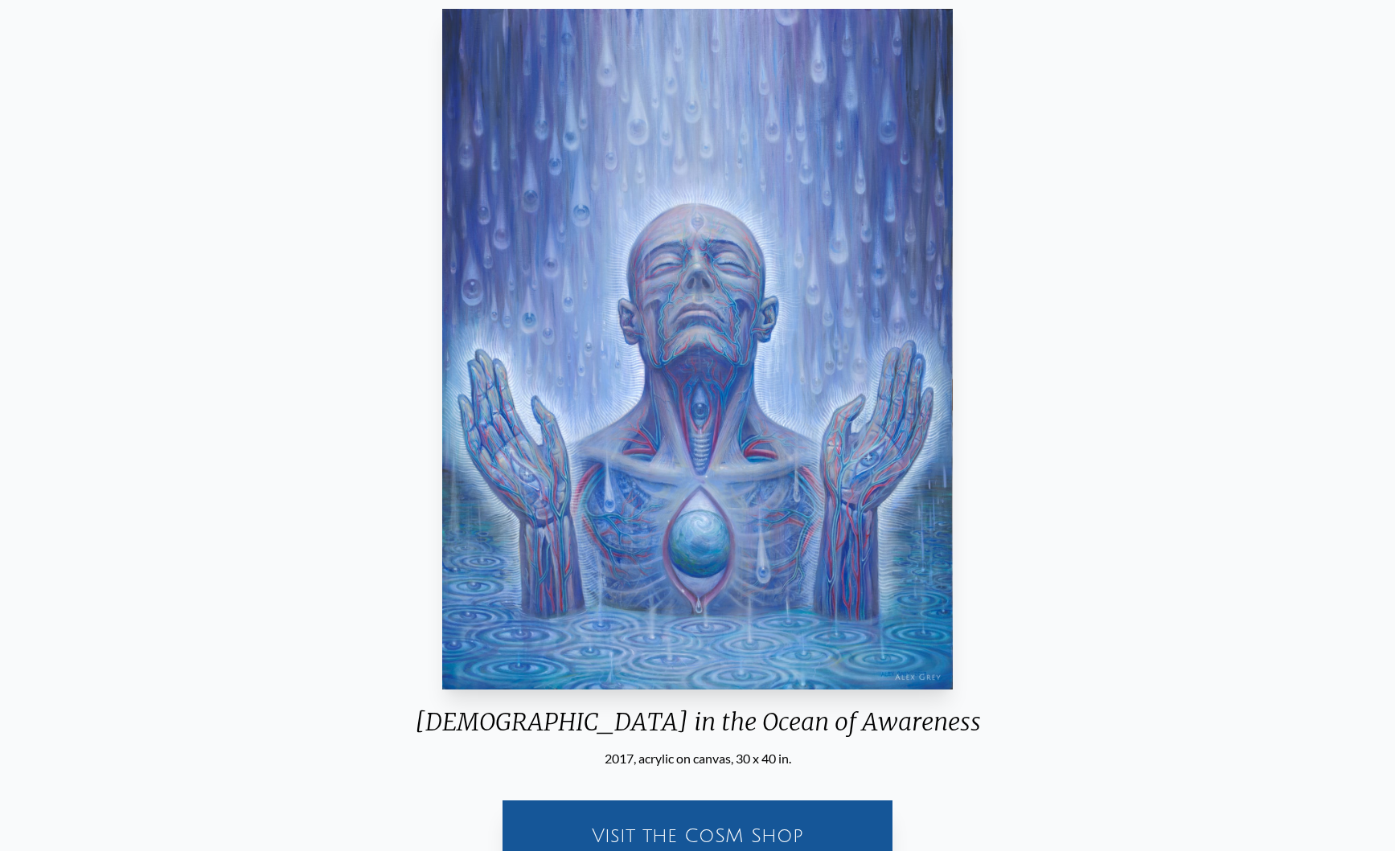
scroll to position [139, 0]
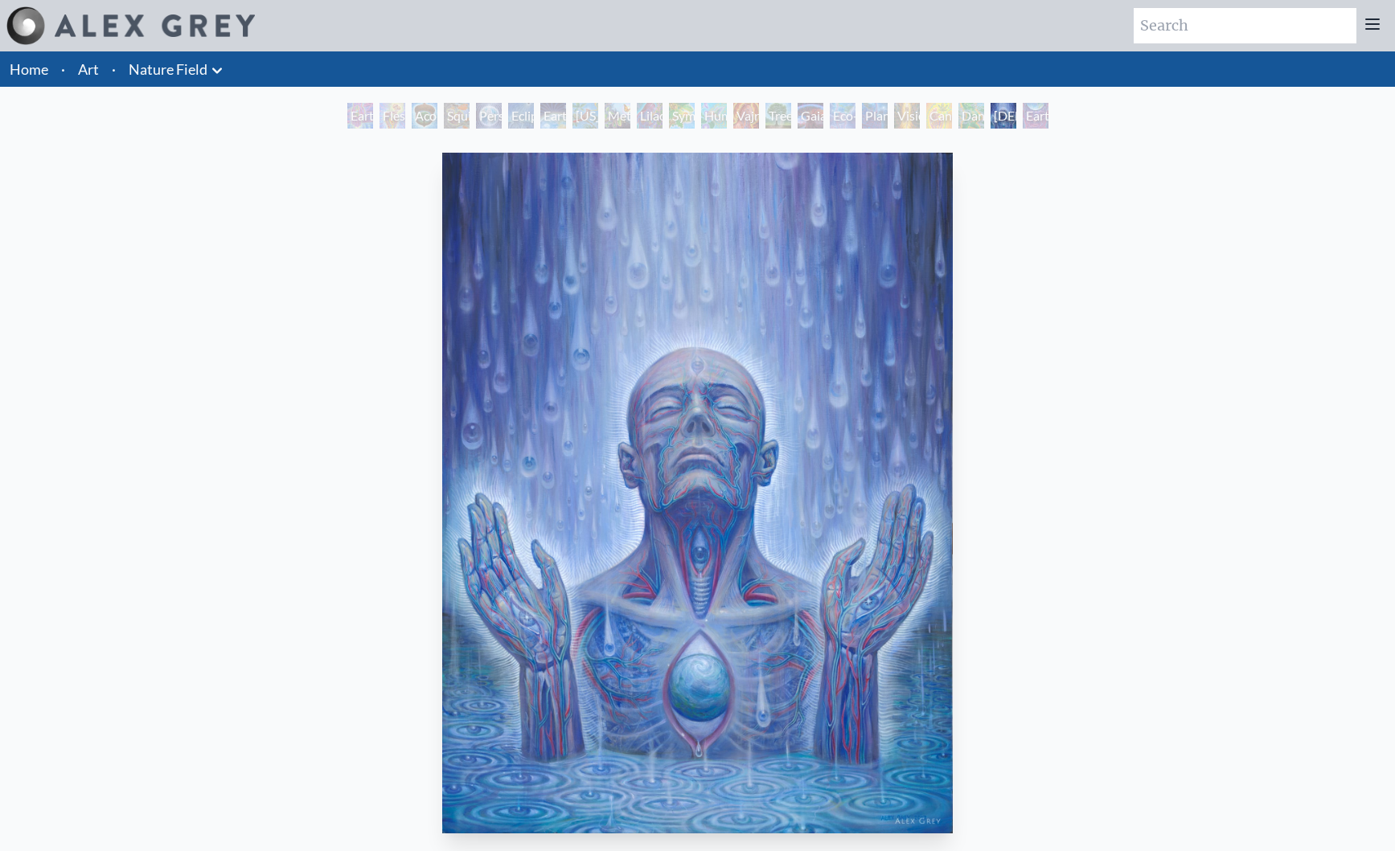
scroll to position [2, 0]
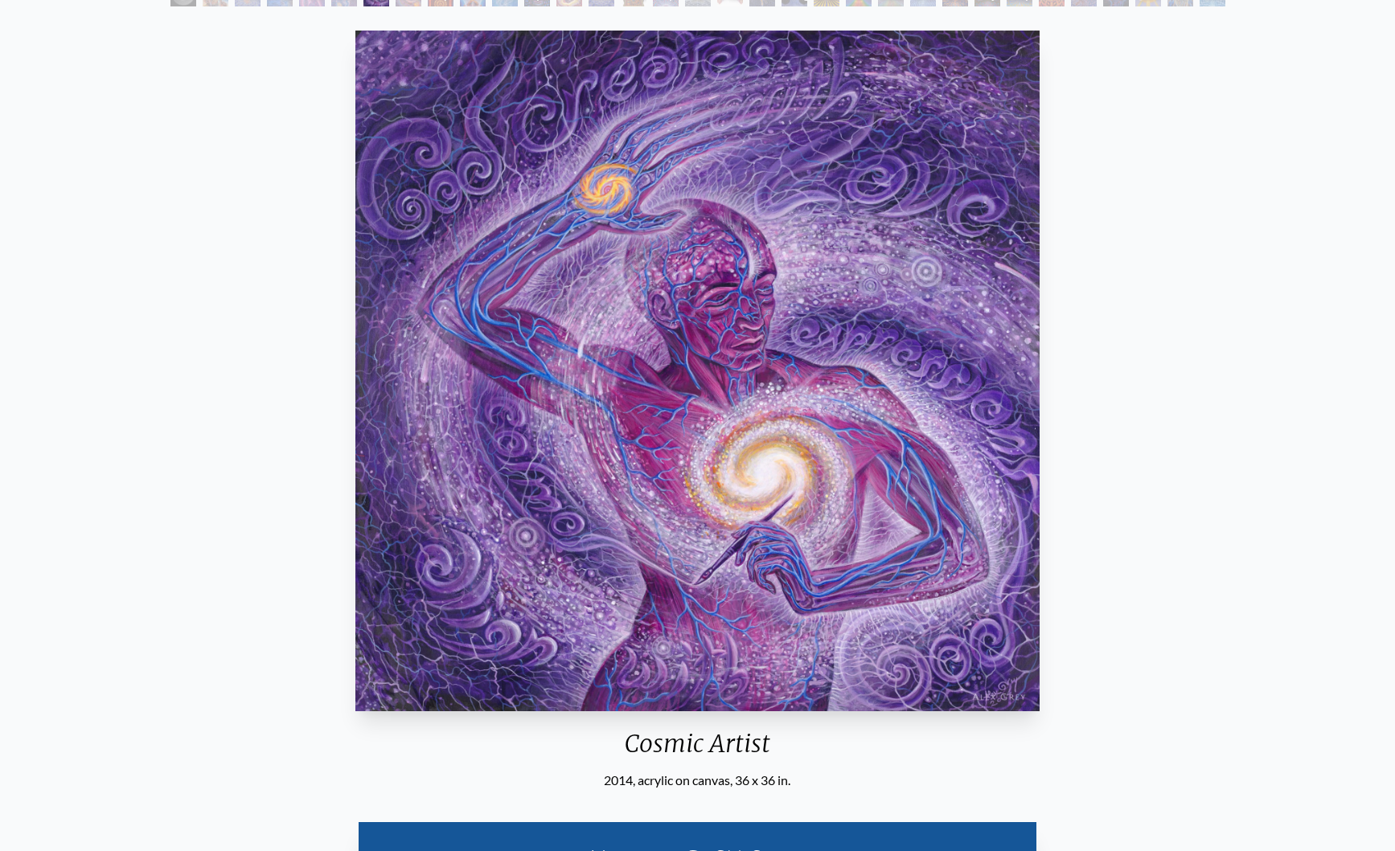
scroll to position [122, 0]
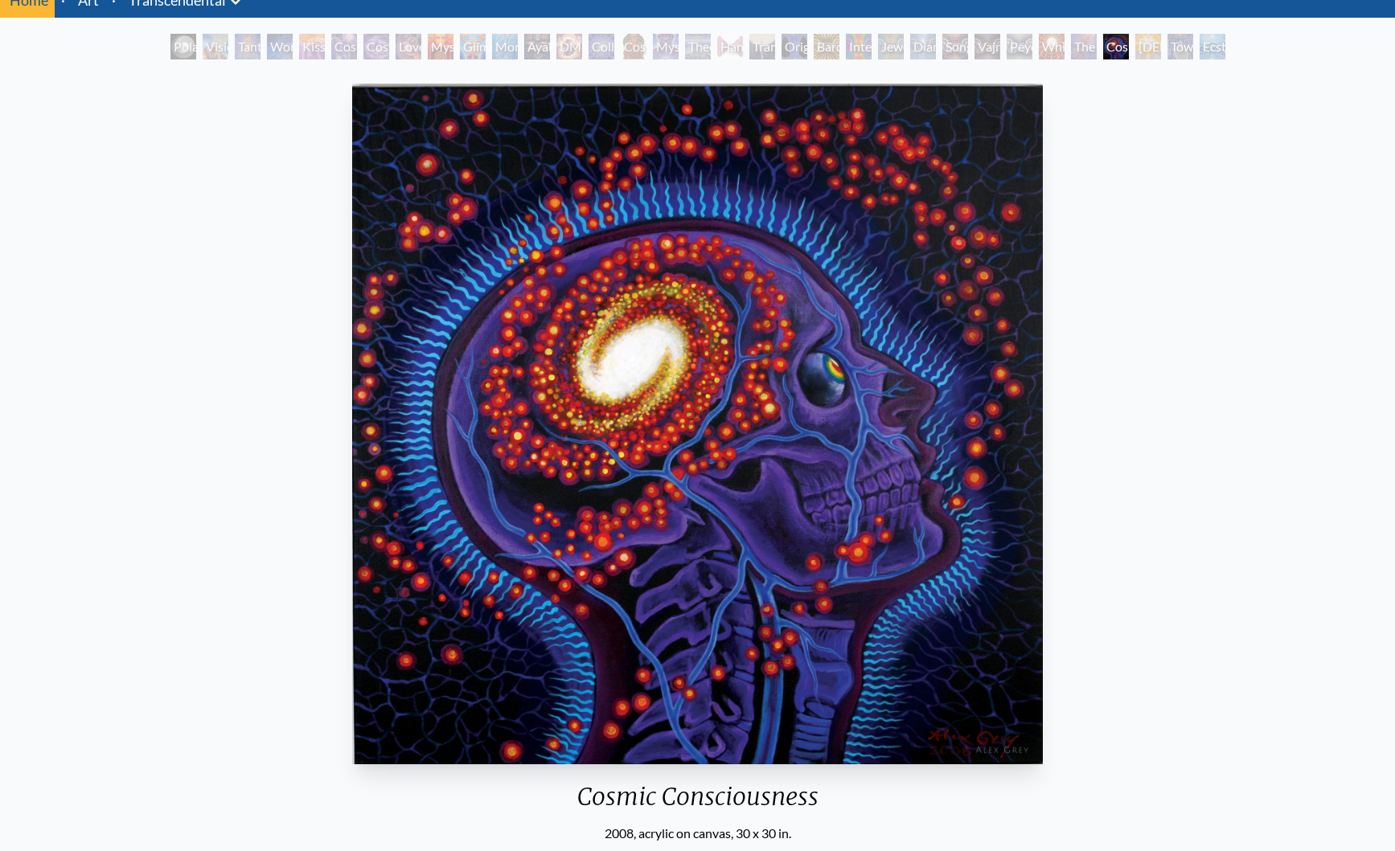
scroll to position [68, 0]
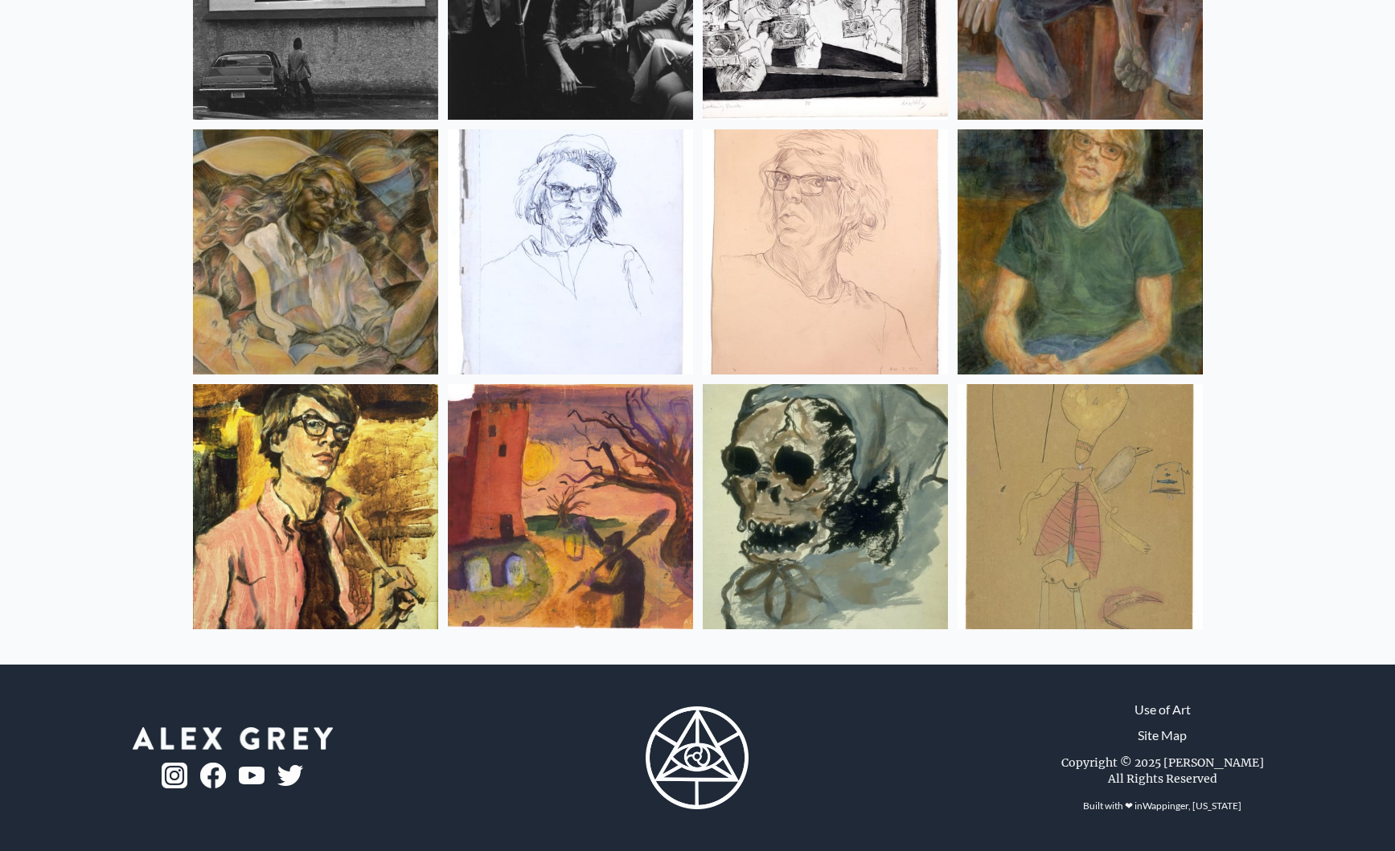
scroll to position [21202, 0]
click at [1132, 560] on img at bounding box center [1079, 506] width 245 height 245
click at [1186, 711] on link "Use of Art" at bounding box center [1162, 709] width 56 height 19
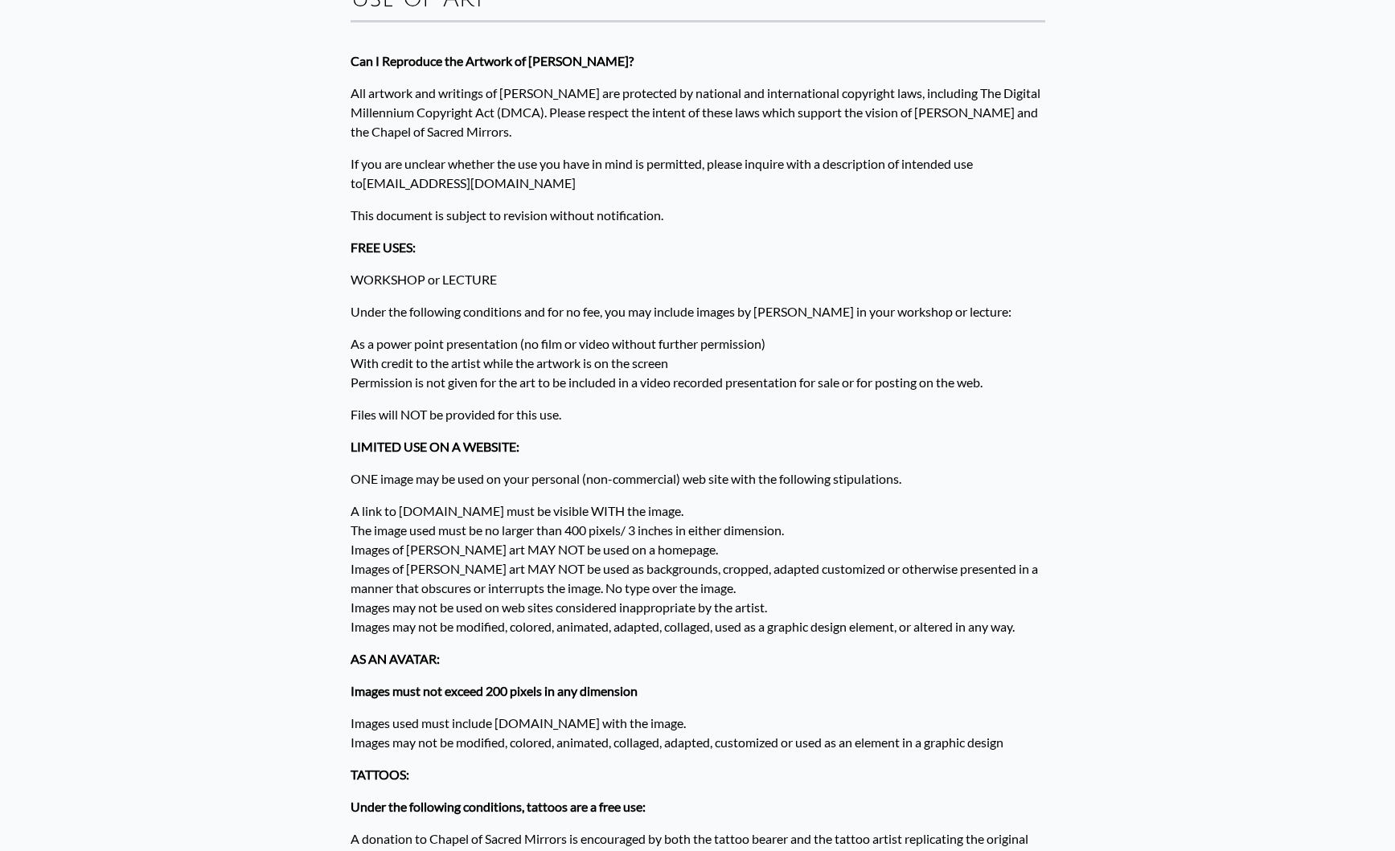
scroll to position [94, 0]
